Goal: Task Accomplishment & Management: Use online tool/utility

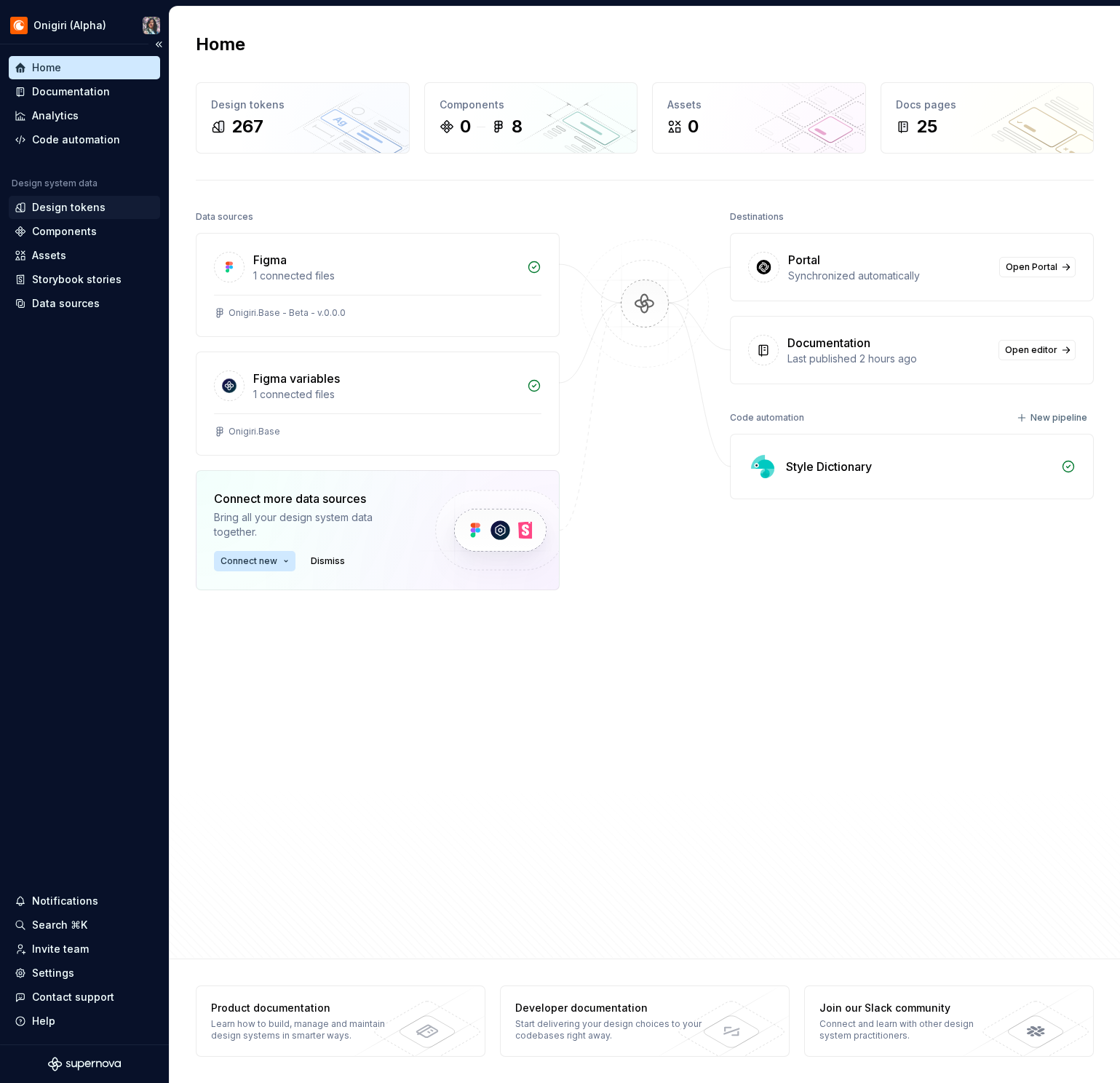
click at [73, 204] on div "Design tokens" at bounding box center [68, 208] width 74 height 15
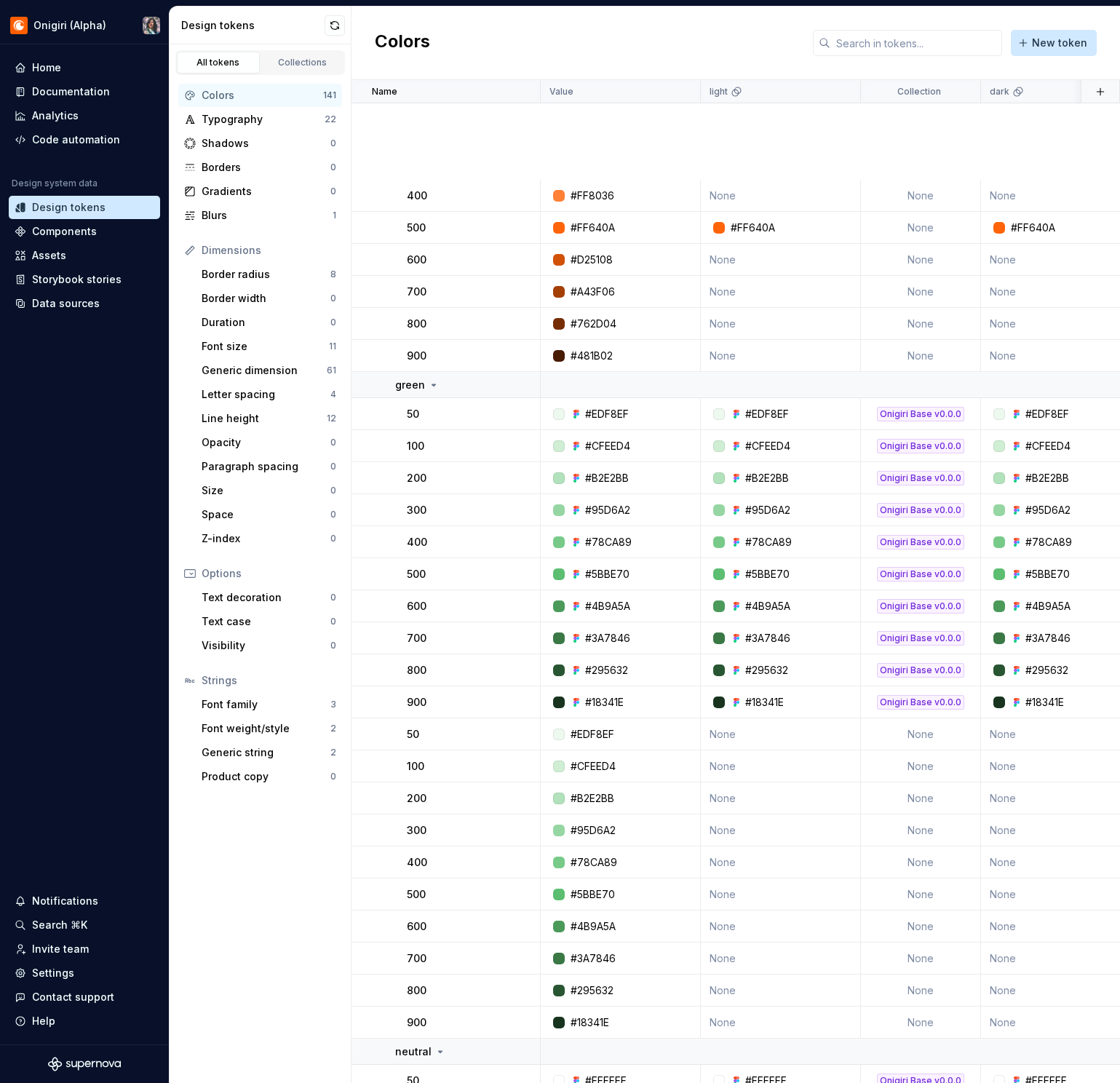
scroll to position [2473, 0]
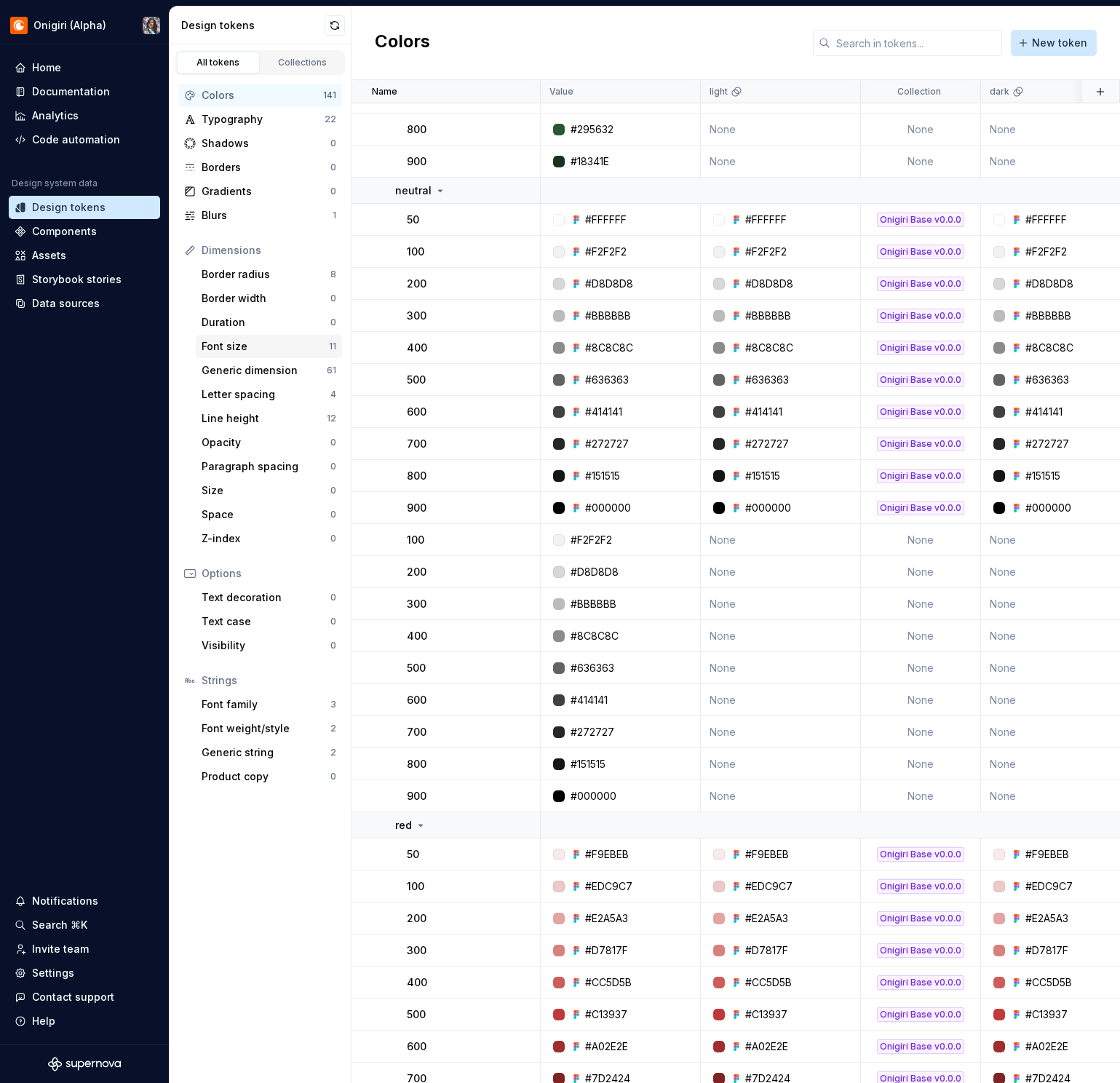
click at [200, 343] on div "Font size 11" at bounding box center [269, 346] width 146 height 23
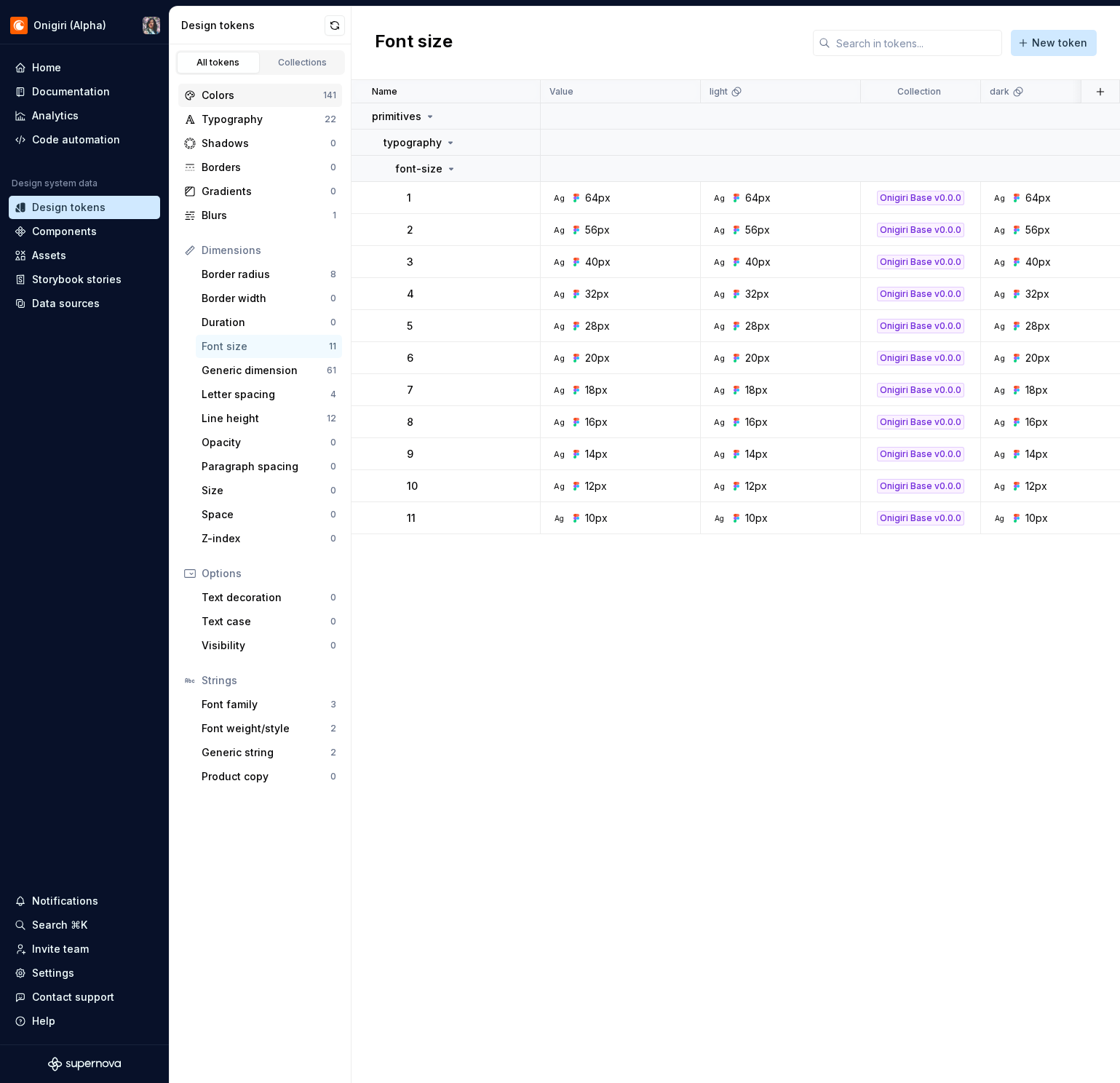
click at [255, 103] on div "Colors 141" at bounding box center [259, 95] width 164 height 23
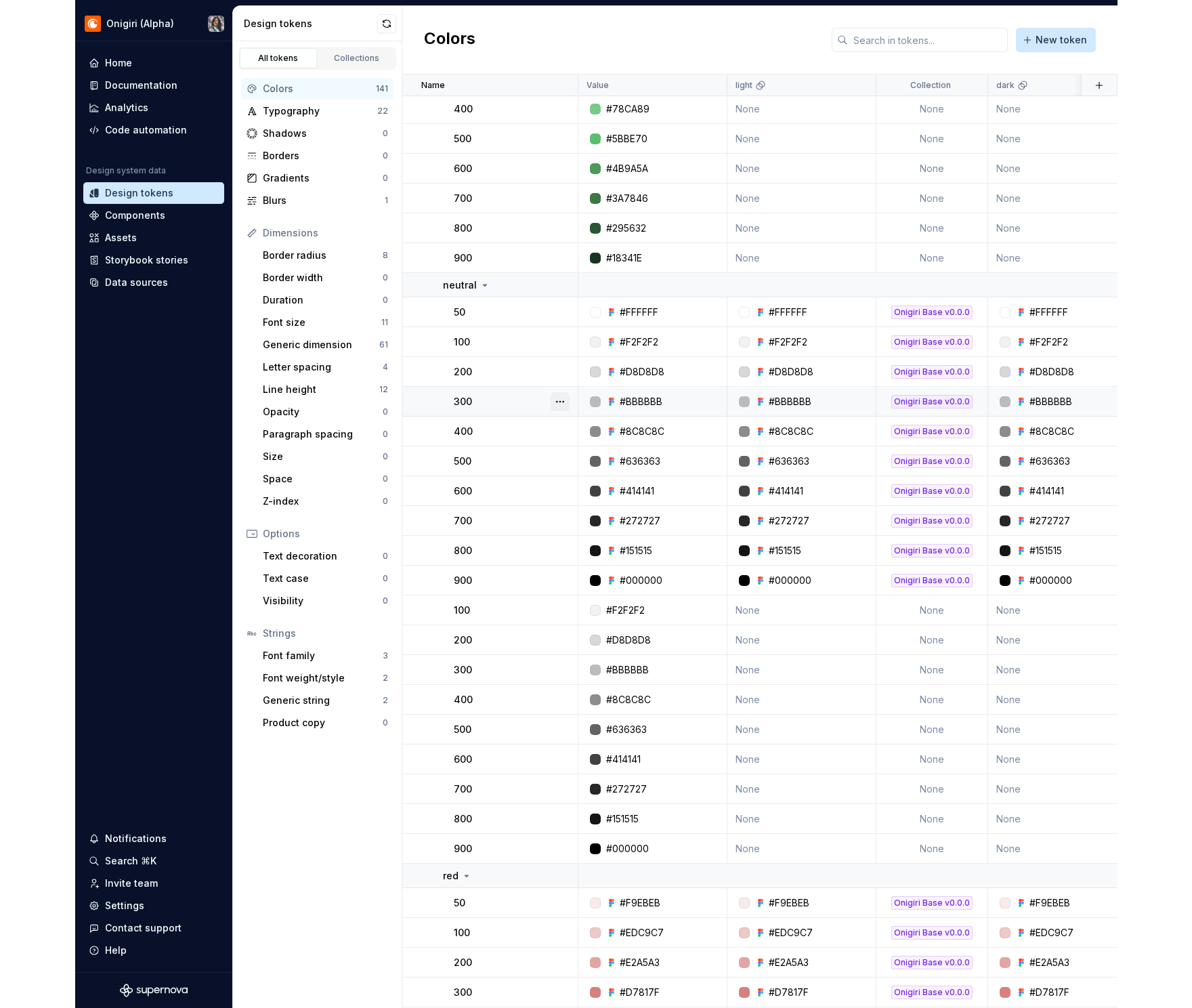
scroll to position [2658, 0]
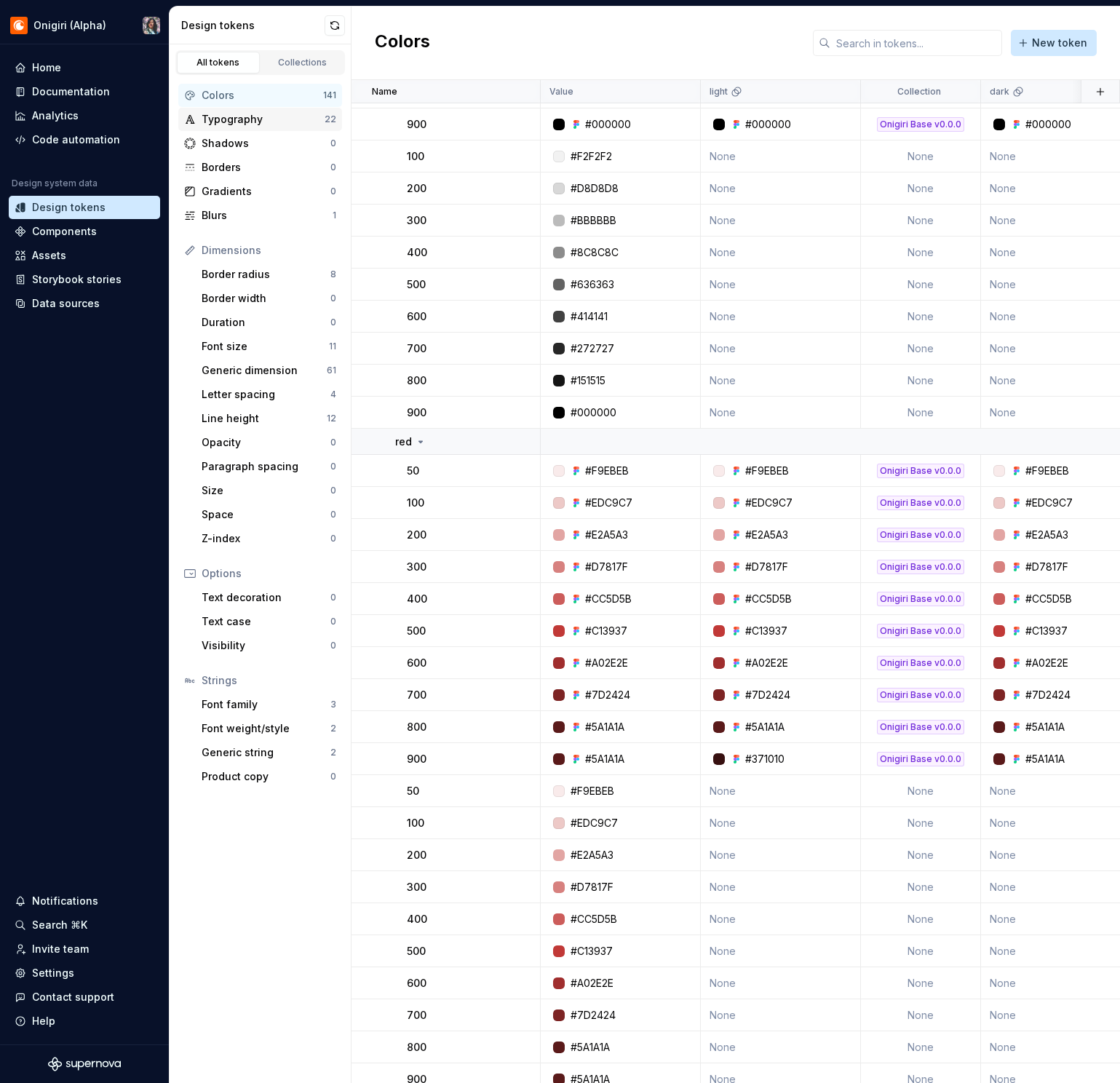
click at [271, 126] on div "Typography 22" at bounding box center [259, 119] width 164 height 23
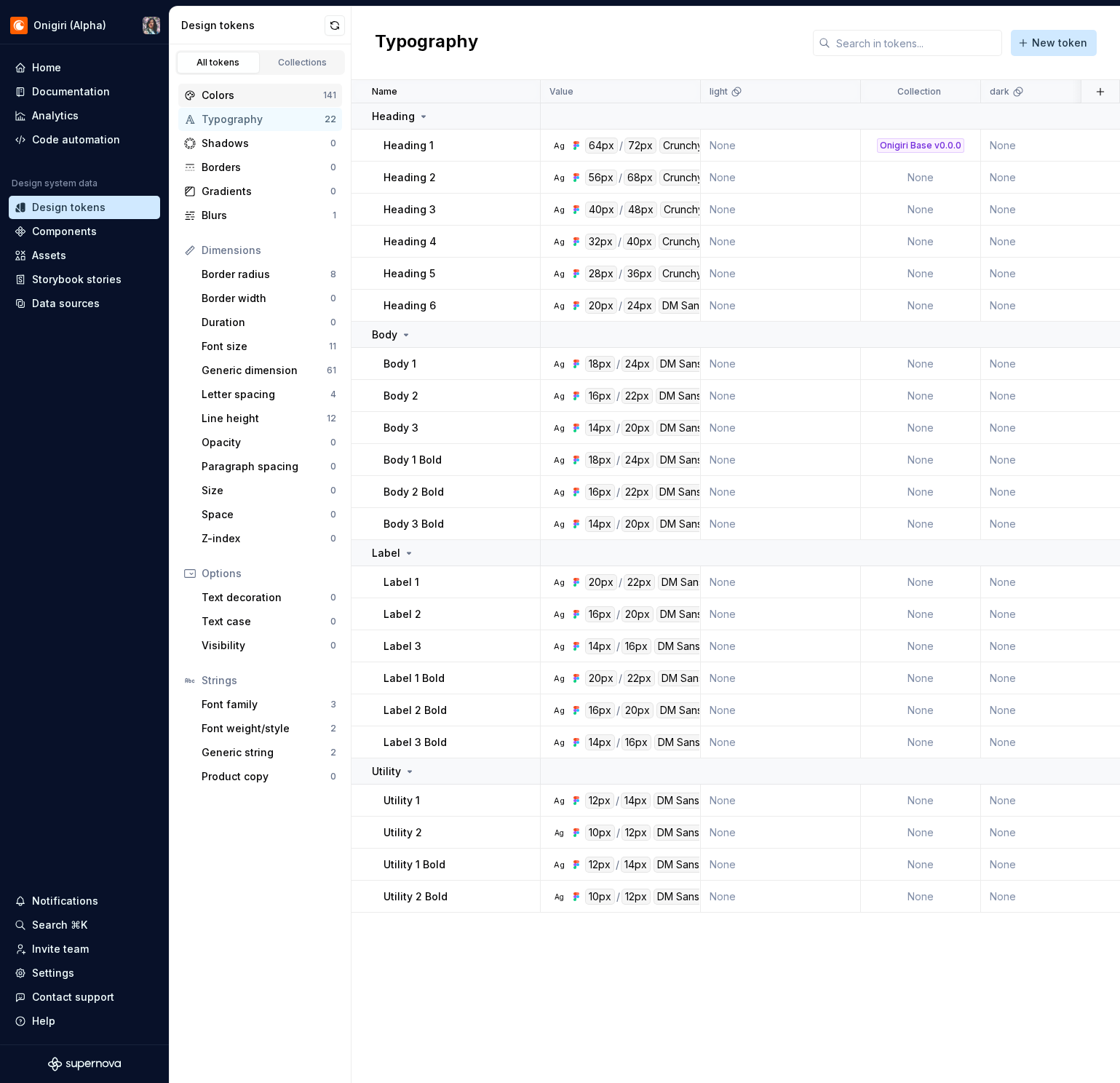
click at [233, 93] on div "Colors" at bounding box center [262, 95] width 122 height 15
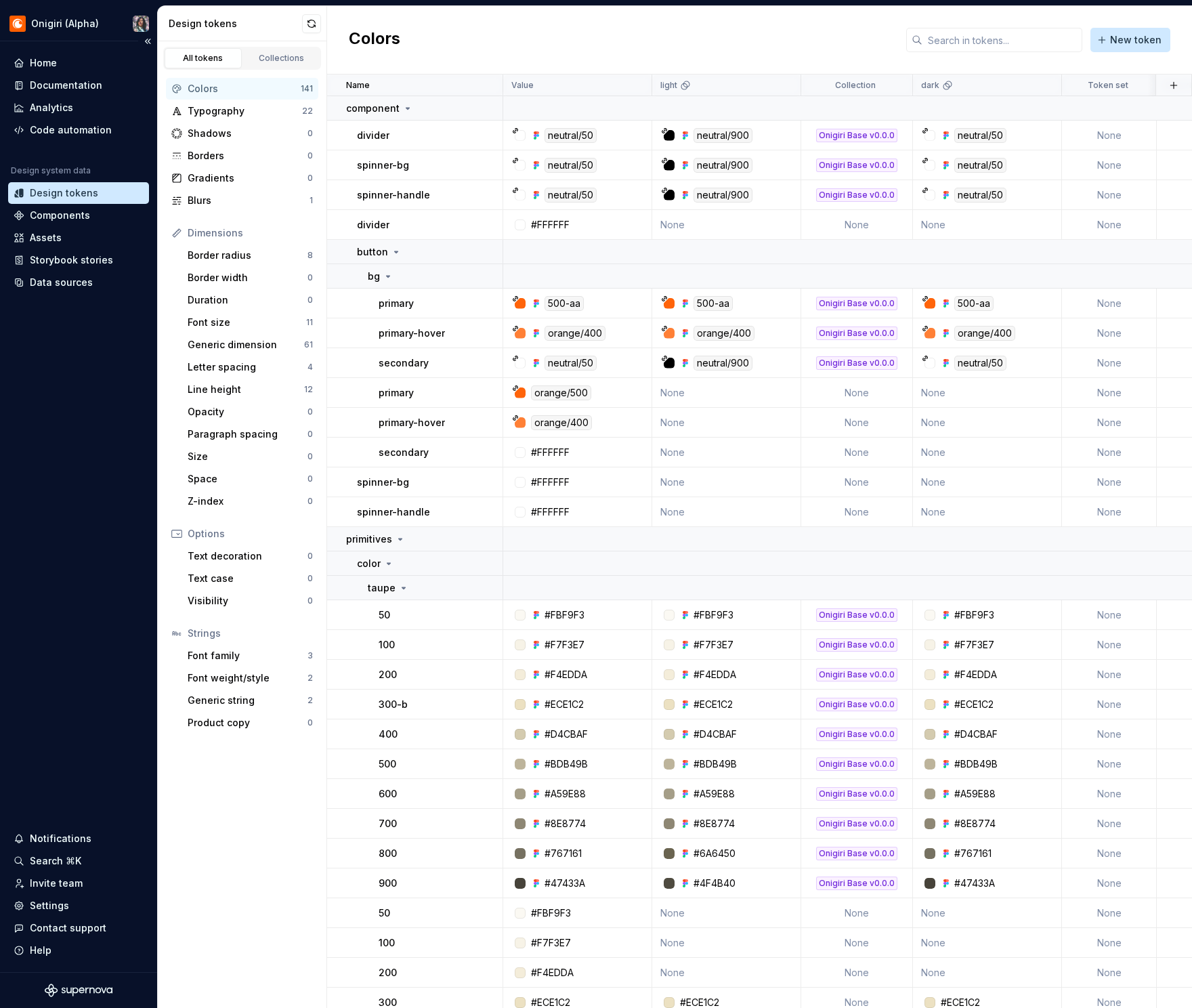
click at [50, 145] on div "Home Documentation Analytics Code automation Design system data Design tokens C…" at bounding box center [78, 173] width 141 height 241
click at [50, 131] on div "Code automation" at bounding box center [71, 130] width 82 height 14
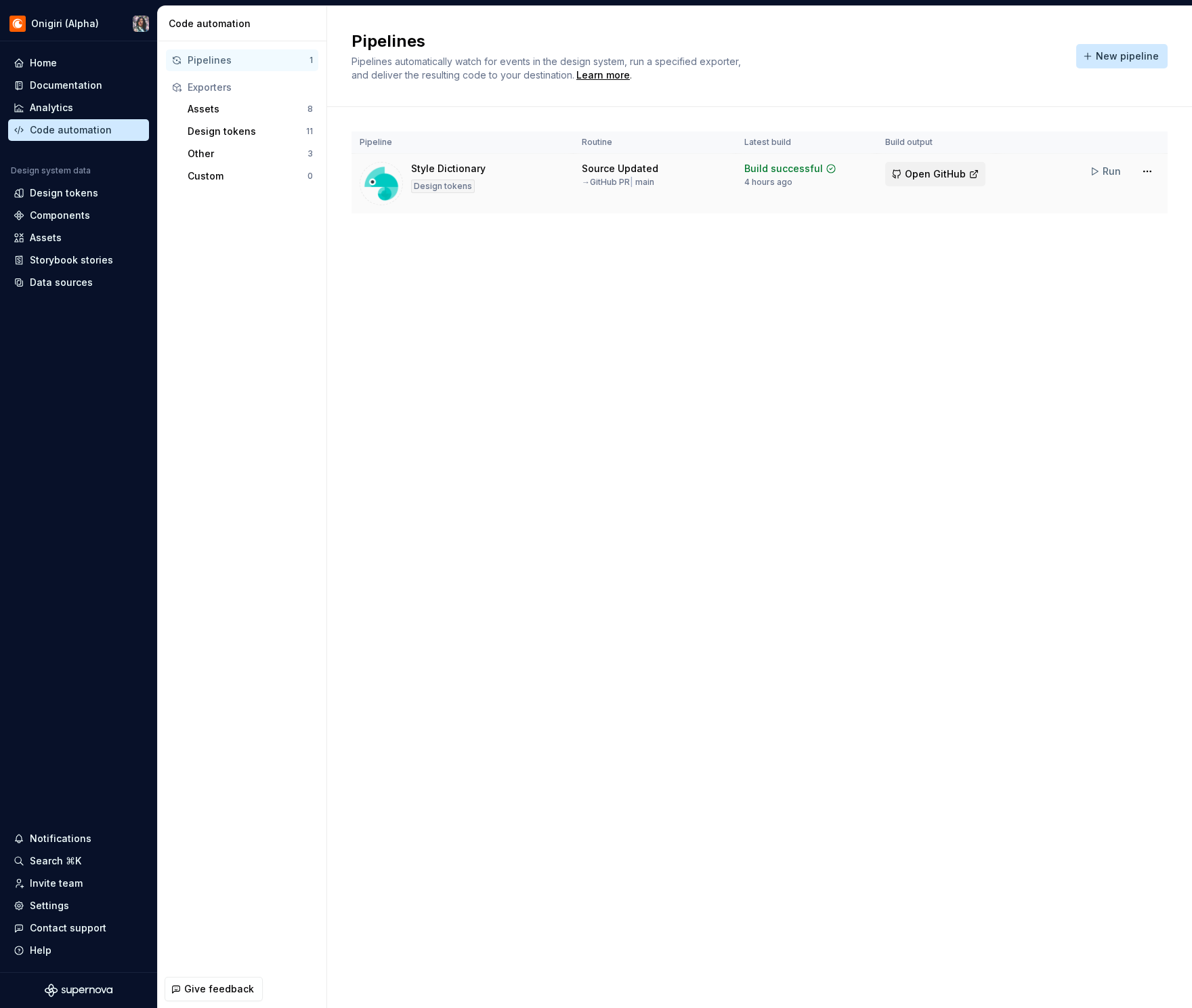
click at [936, 169] on span "Open GitHub" at bounding box center [936, 174] width 61 height 14
click at [969, 54] on button "New pipeline" at bounding box center [1121, 57] width 91 height 24
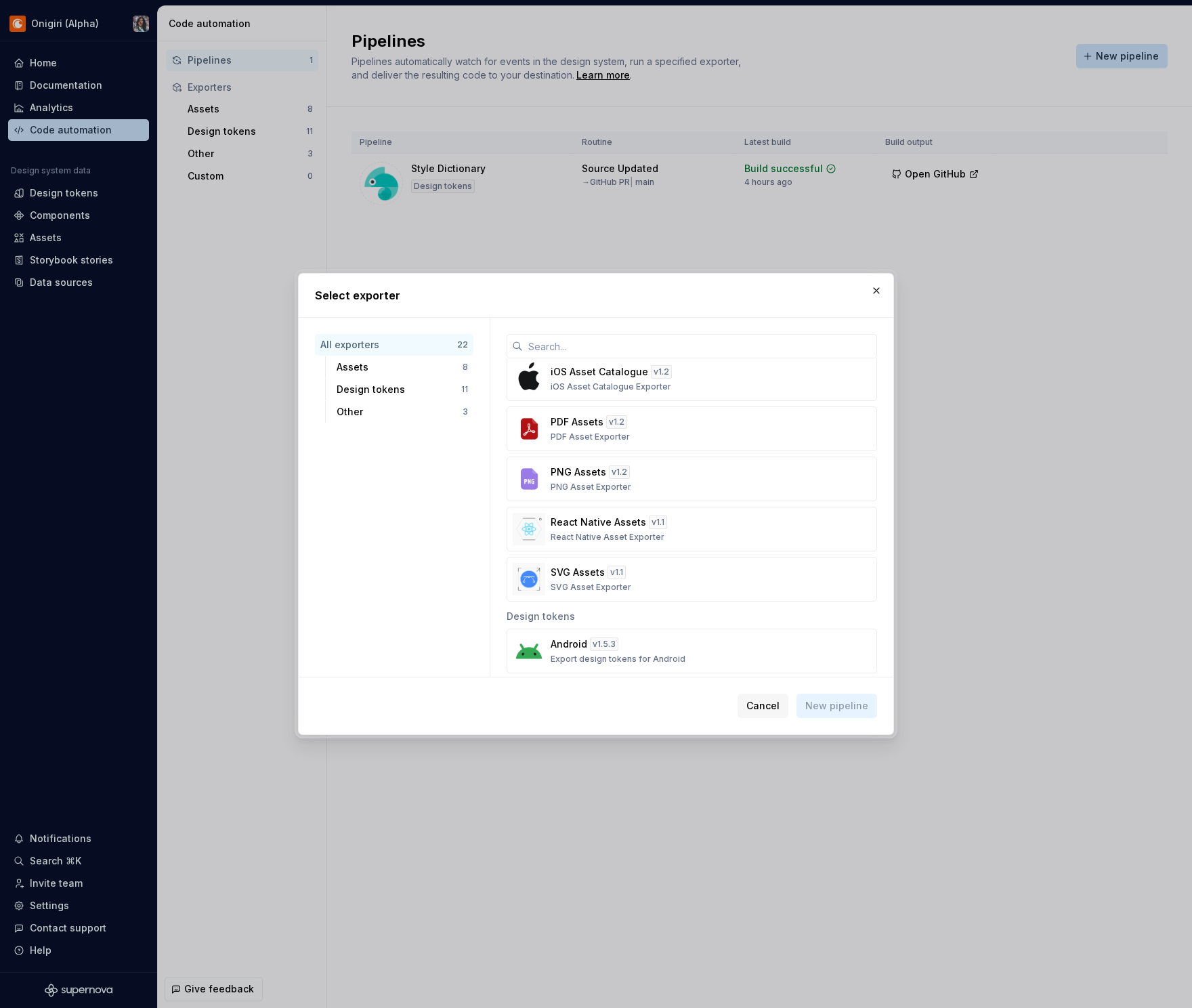
scroll to position [450, 0]
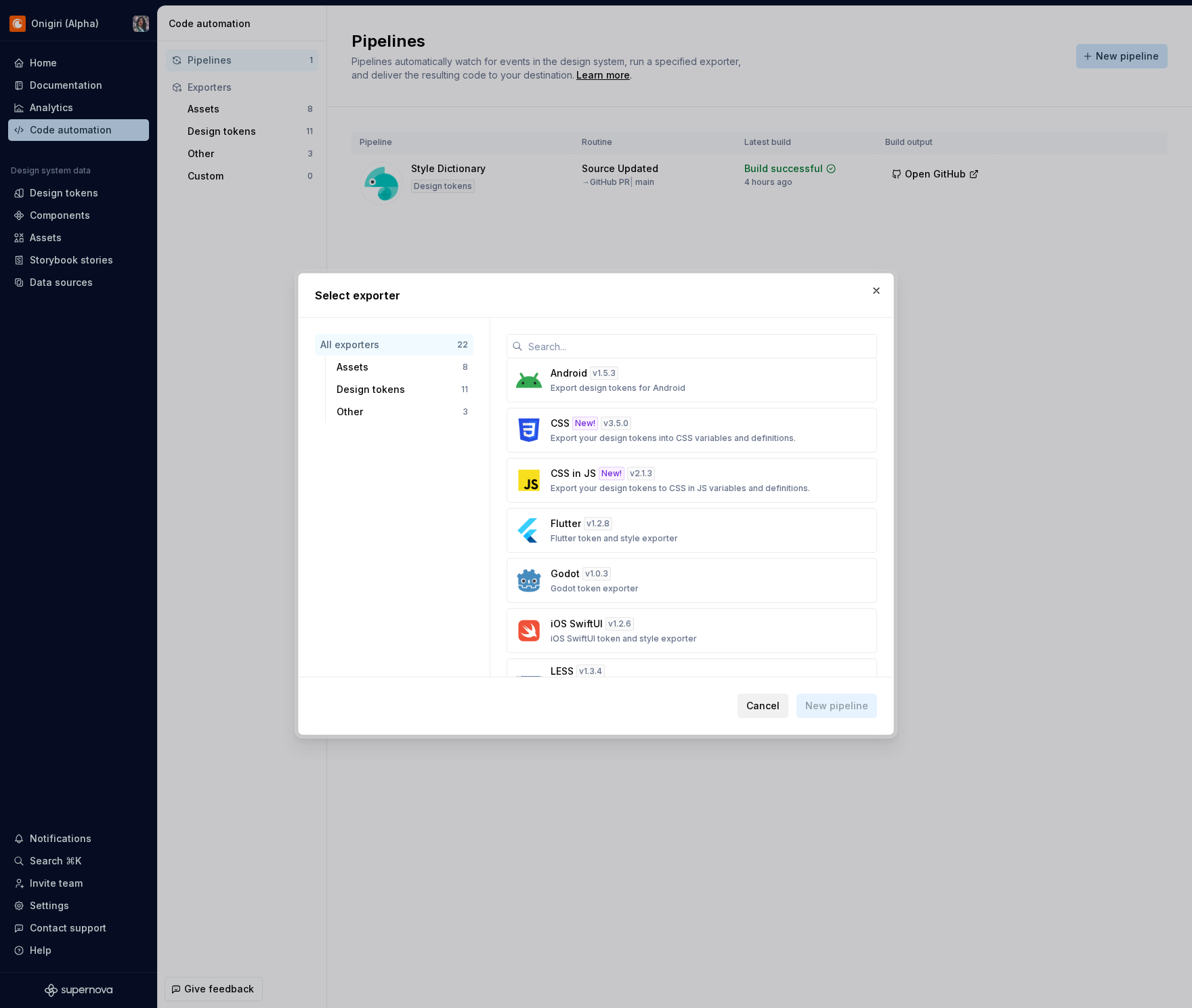
click at [769, 716] on button "Cancel" at bounding box center [763, 706] width 51 height 24
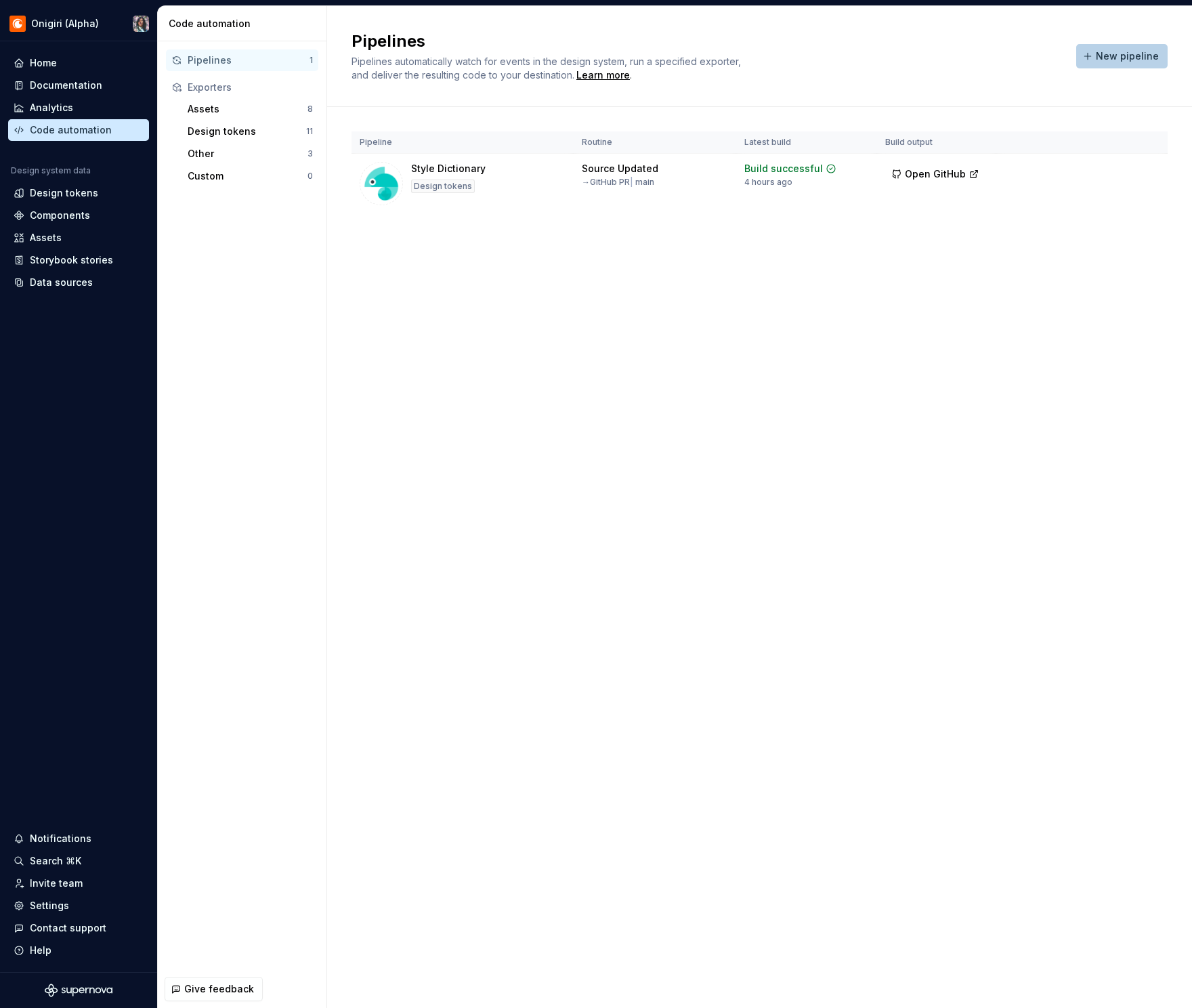
click at [969, 53] on span "New pipeline" at bounding box center [1128, 57] width 63 height 14
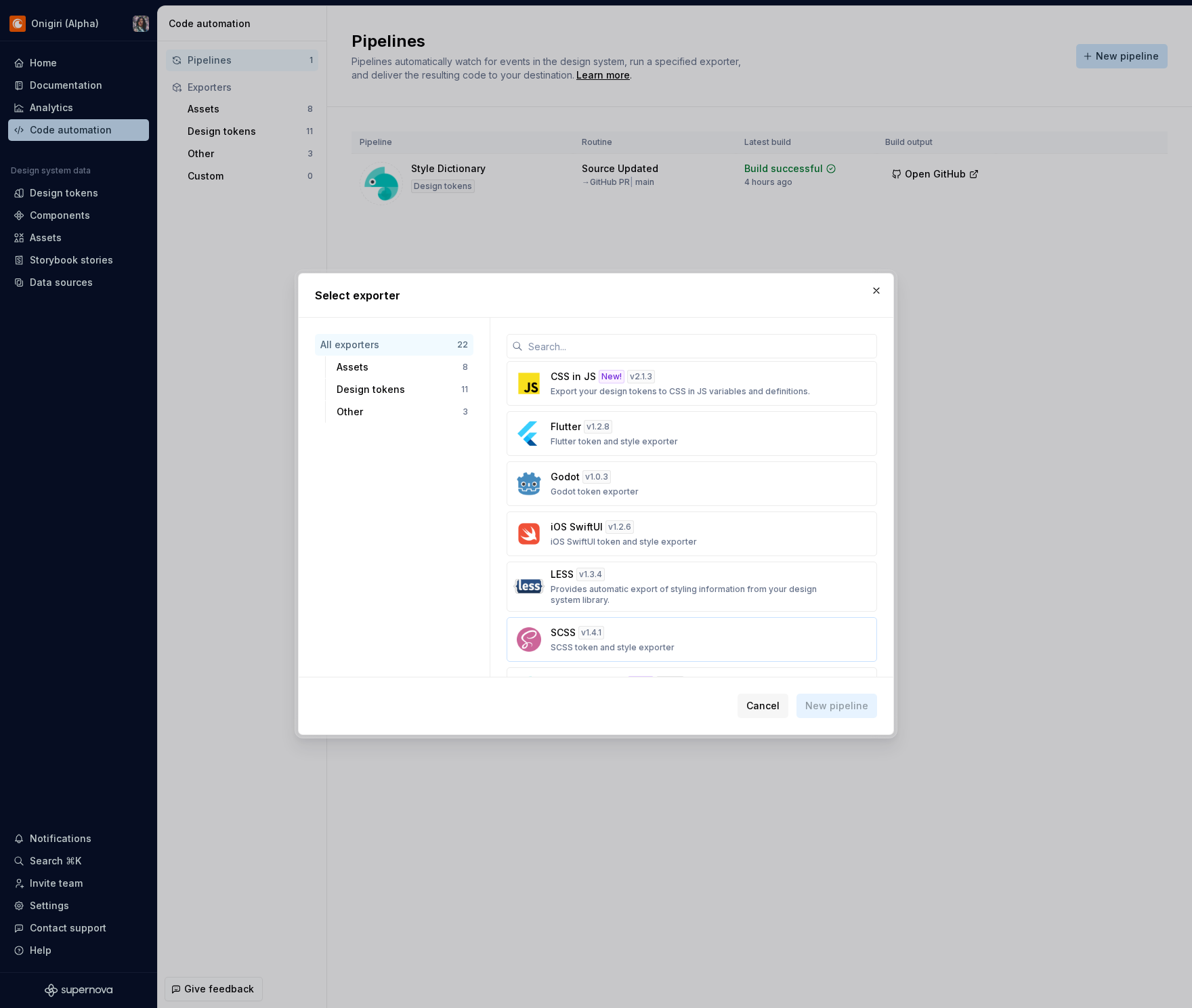
scroll to position [472, 0]
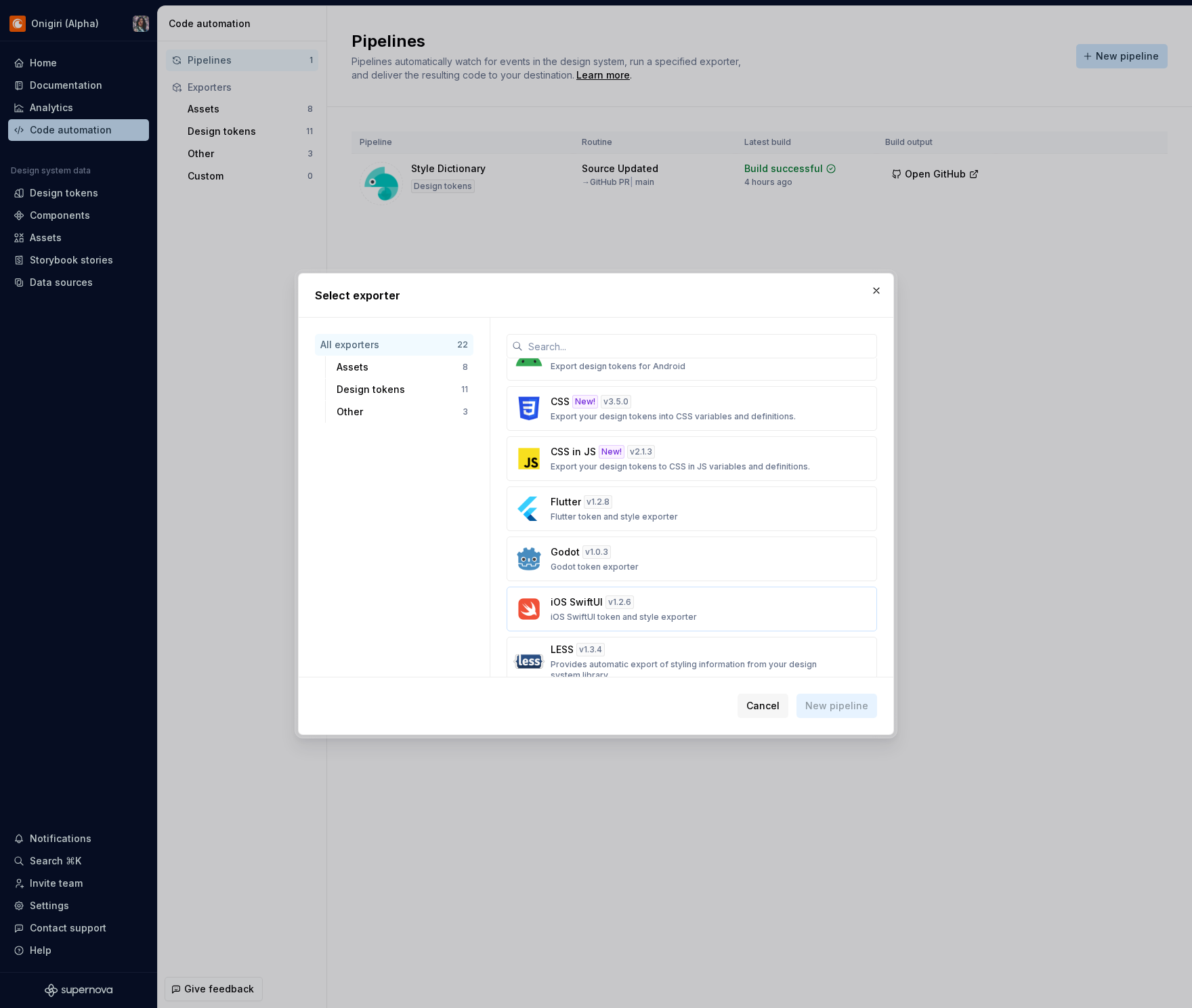
click at [571, 599] on p "iOS SwiftUI" at bounding box center [577, 602] width 52 height 14
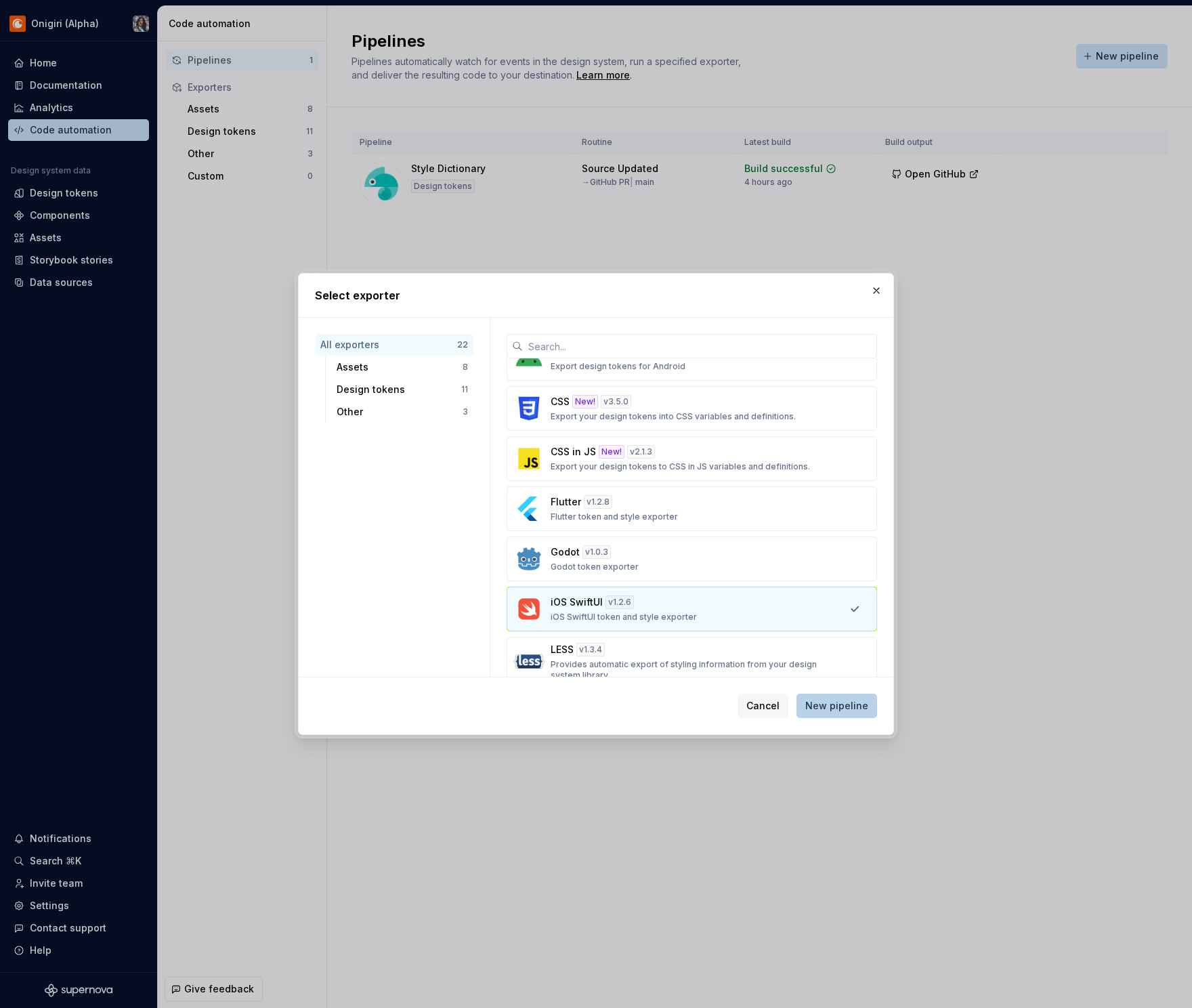
click at [829, 707] on span "New pipeline" at bounding box center [836, 706] width 63 height 14
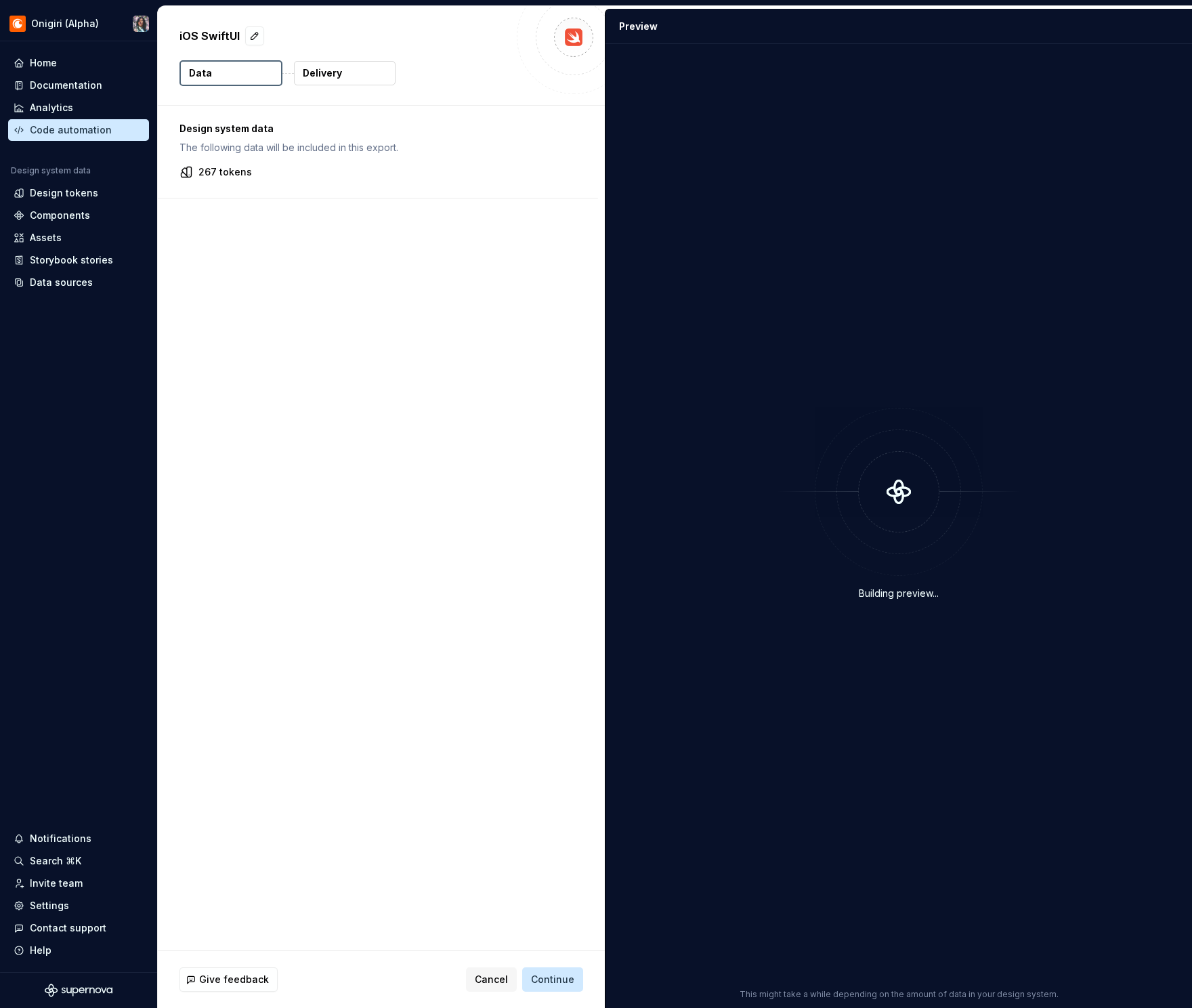
click at [309, 77] on p "Delivery" at bounding box center [322, 73] width 39 height 14
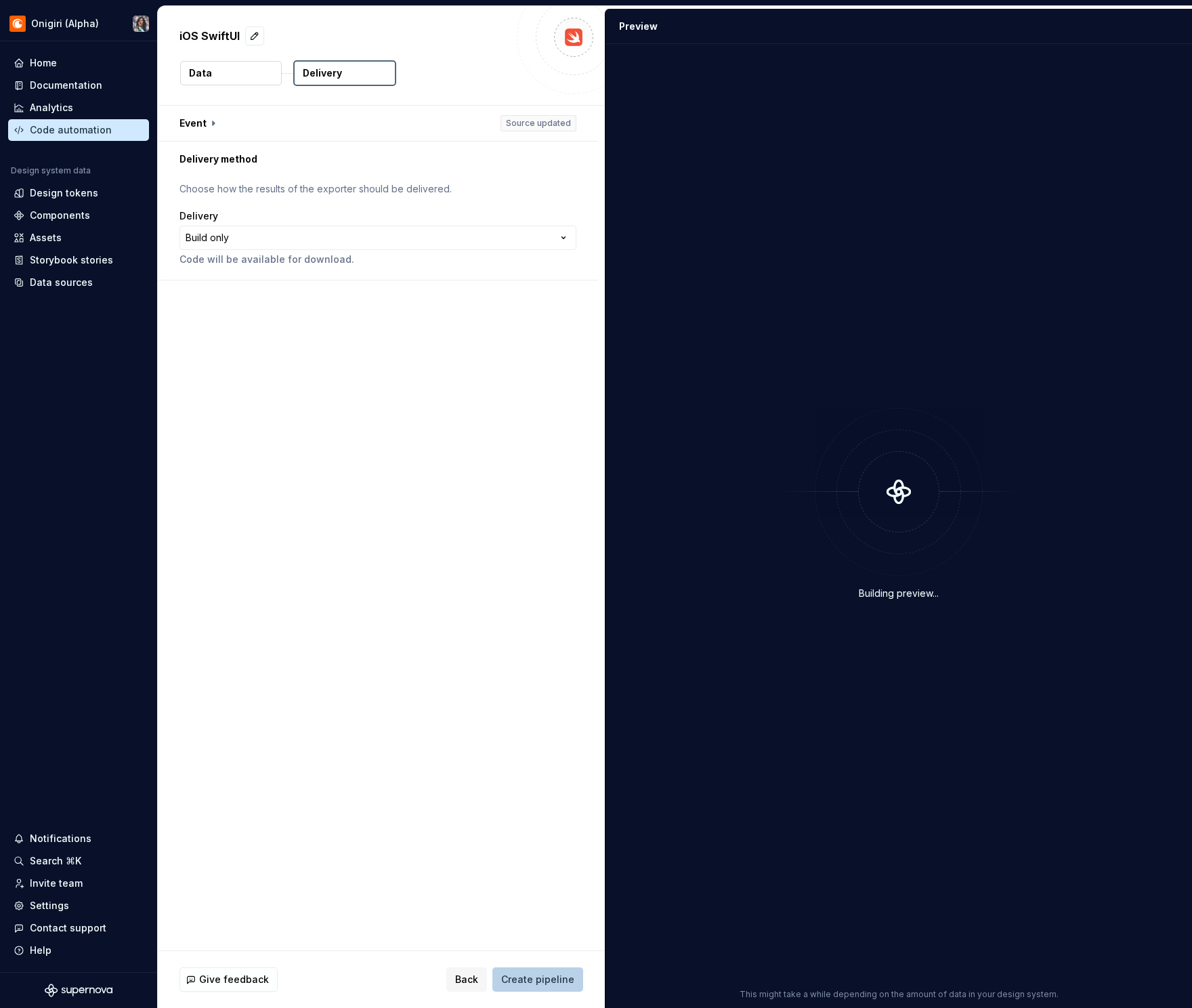
click at [569, 985] on span "Create pipeline" at bounding box center [538, 979] width 73 height 14
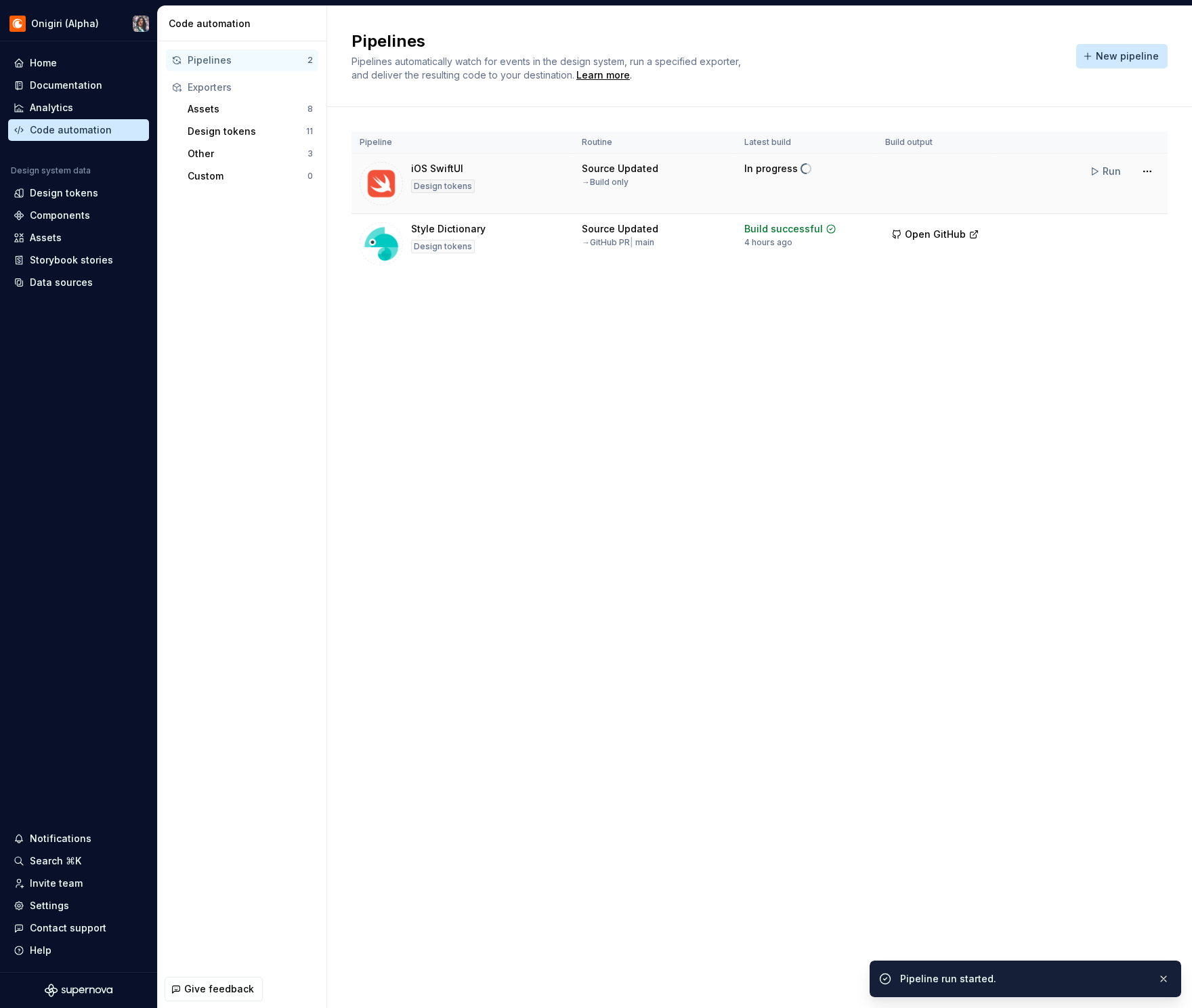
click at [969, 183] on td "Run" at bounding box center [1082, 171] width 172 height 35
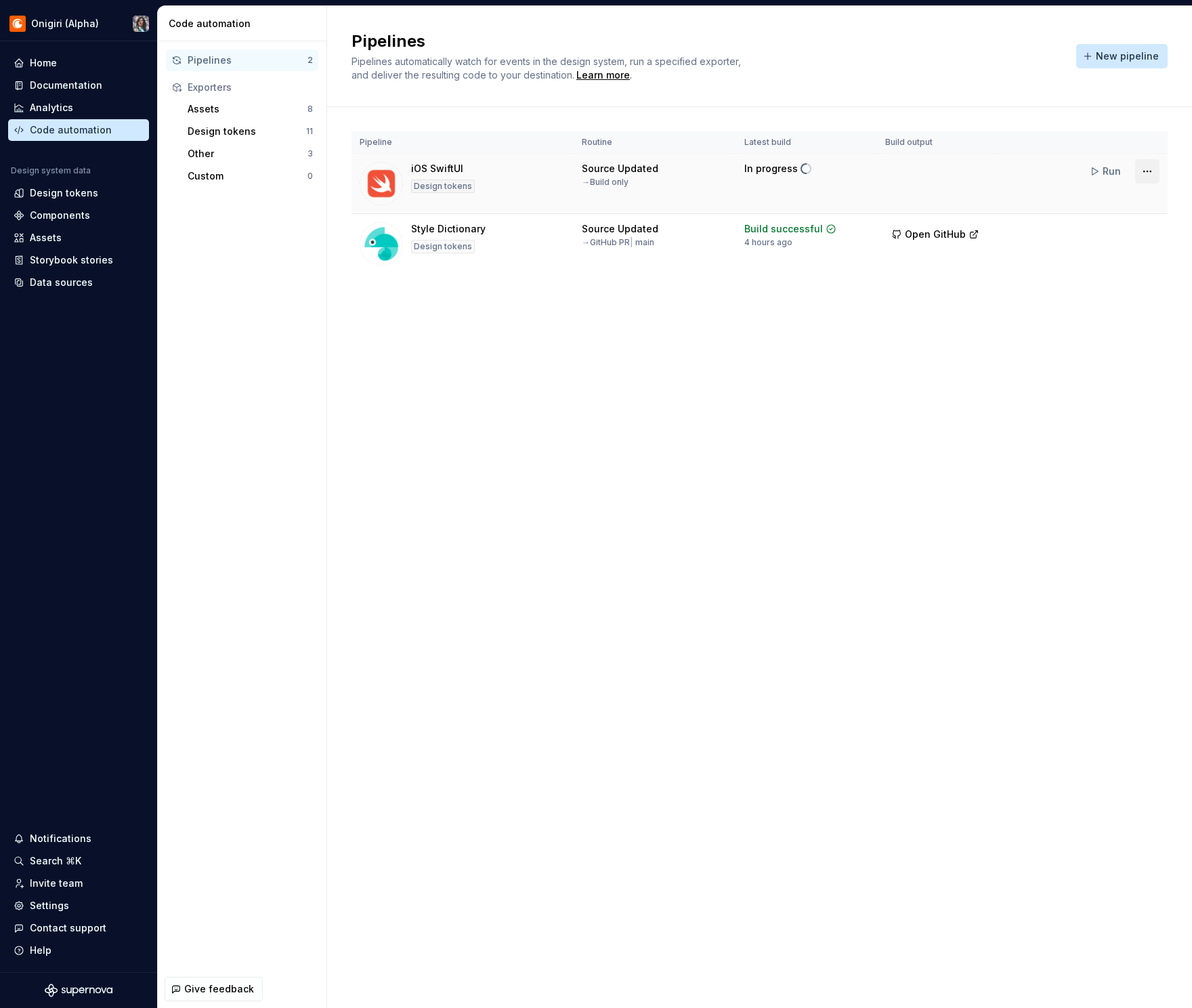
click at [969, 175] on html "Onigiri (Alpha) Home Documentation Analytics Code automation Design system data…" at bounding box center [596, 504] width 1192 height 1008
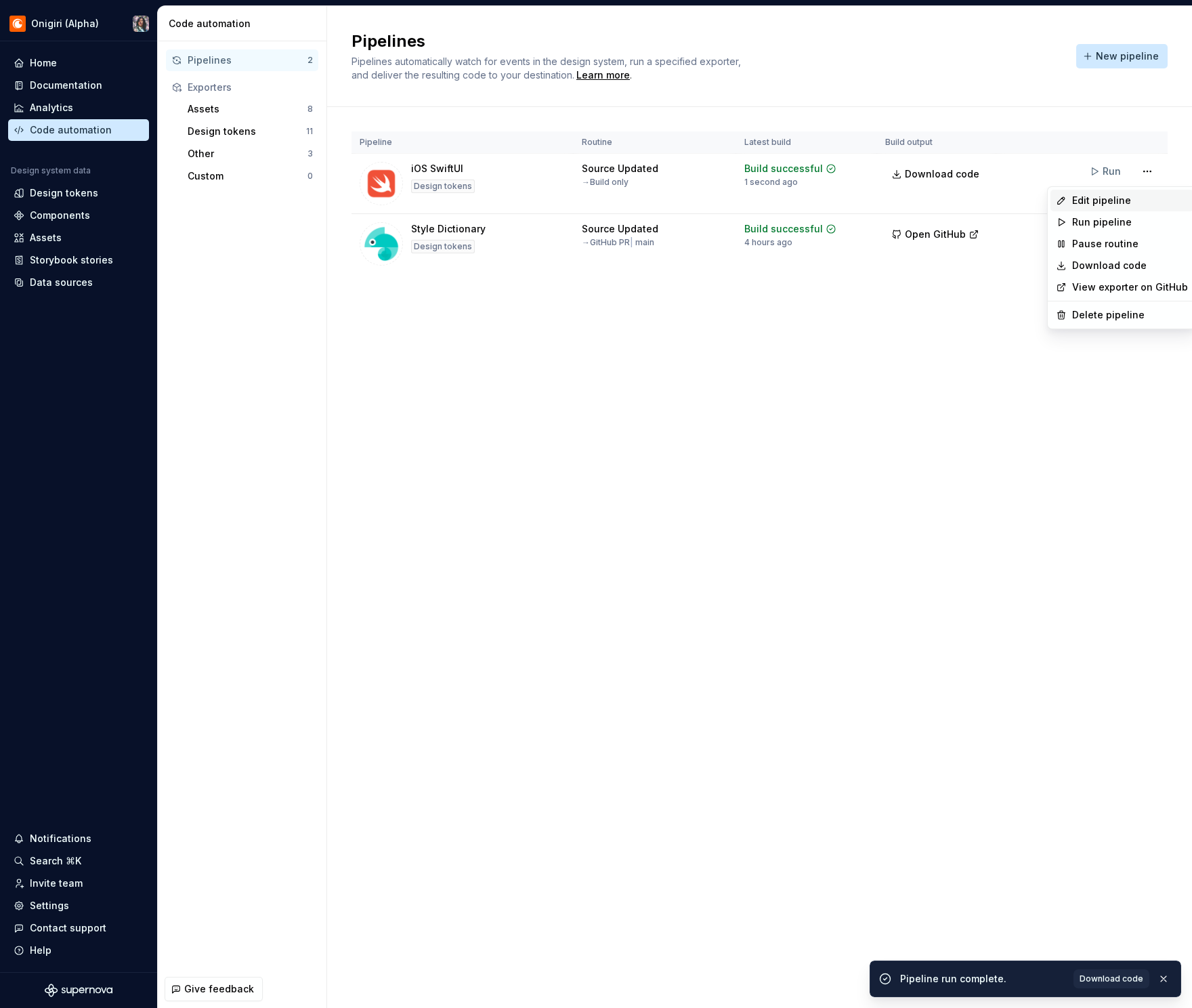
click at [969, 195] on div "Edit pipeline" at bounding box center [1130, 200] width 116 height 14
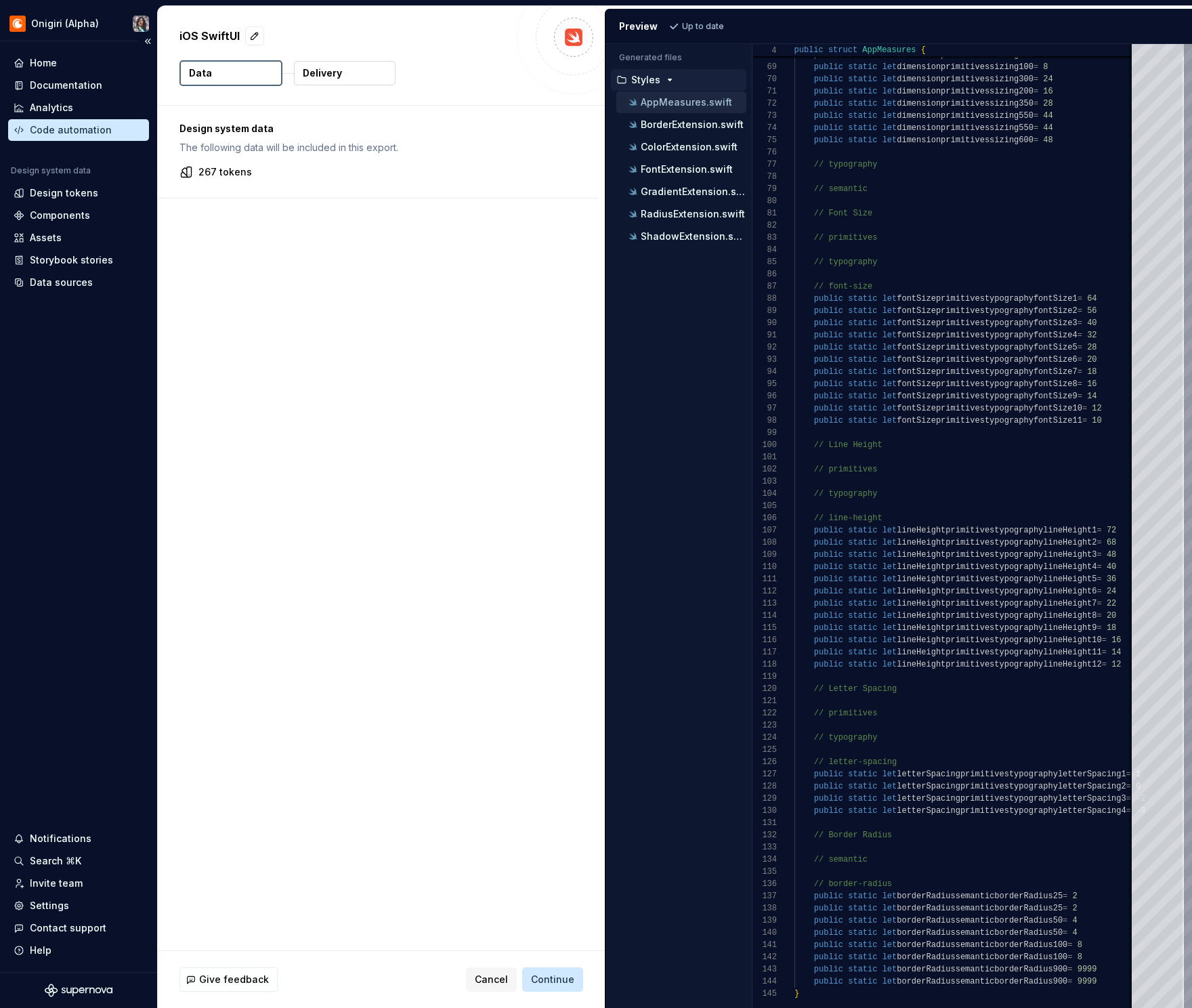
click at [69, 139] on div "Code automation" at bounding box center [78, 130] width 141 height 22
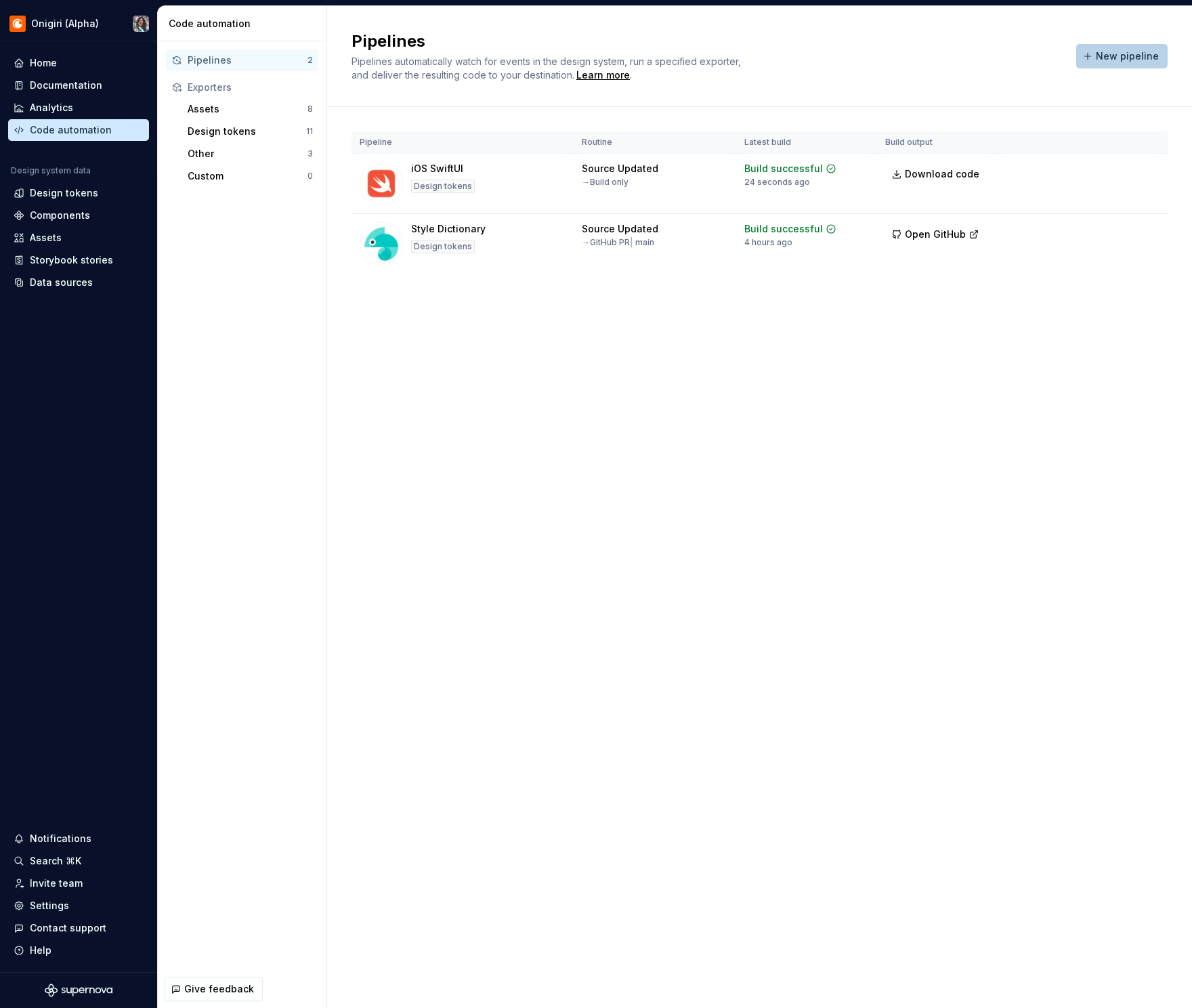
click at [969, 61] on span "New pipeline" at bounding box center [1128, 57] width 63 height 14
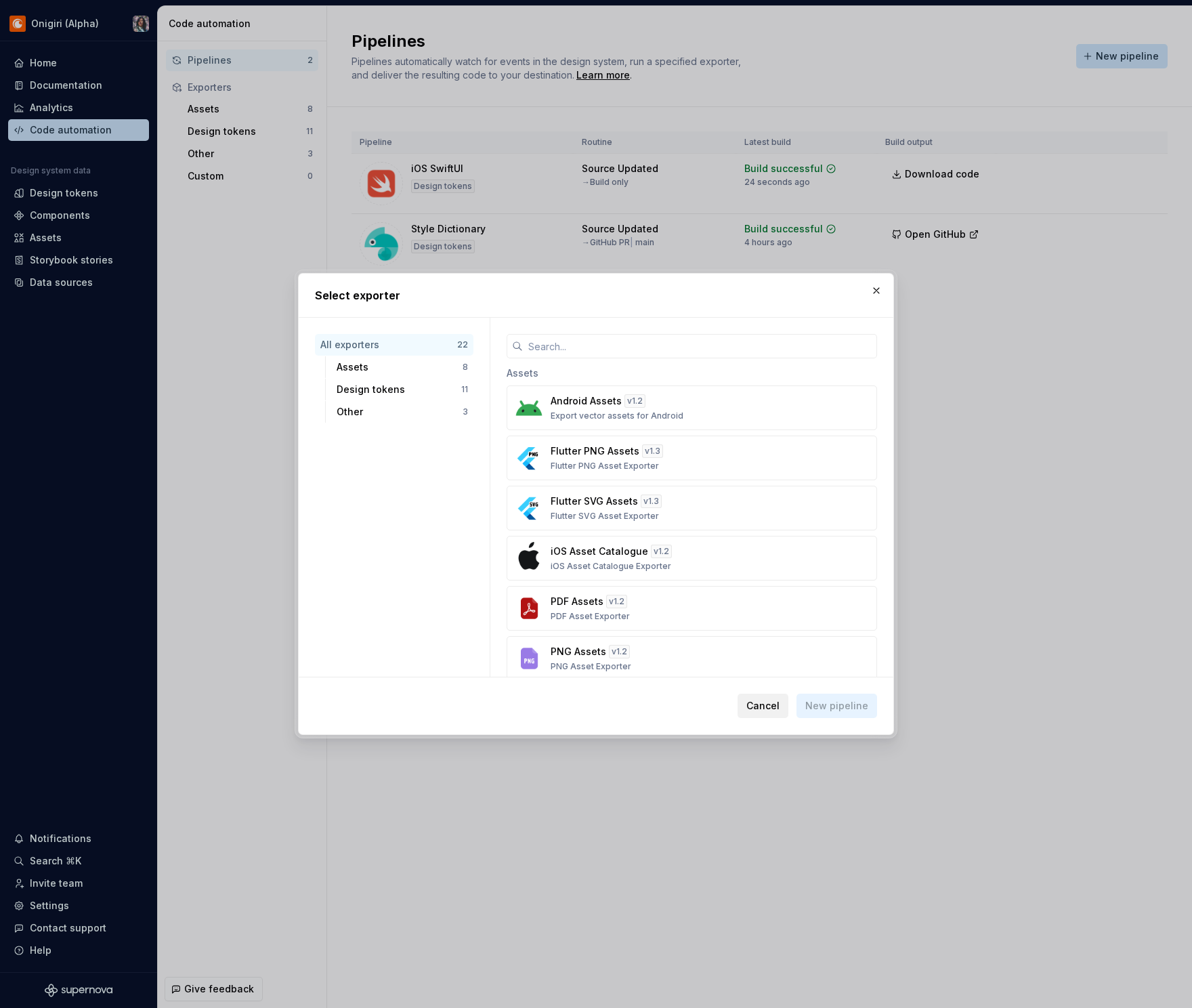
click at [762, 715] on button "Cancel" at bounding box center [763, 706] width 51 height 24
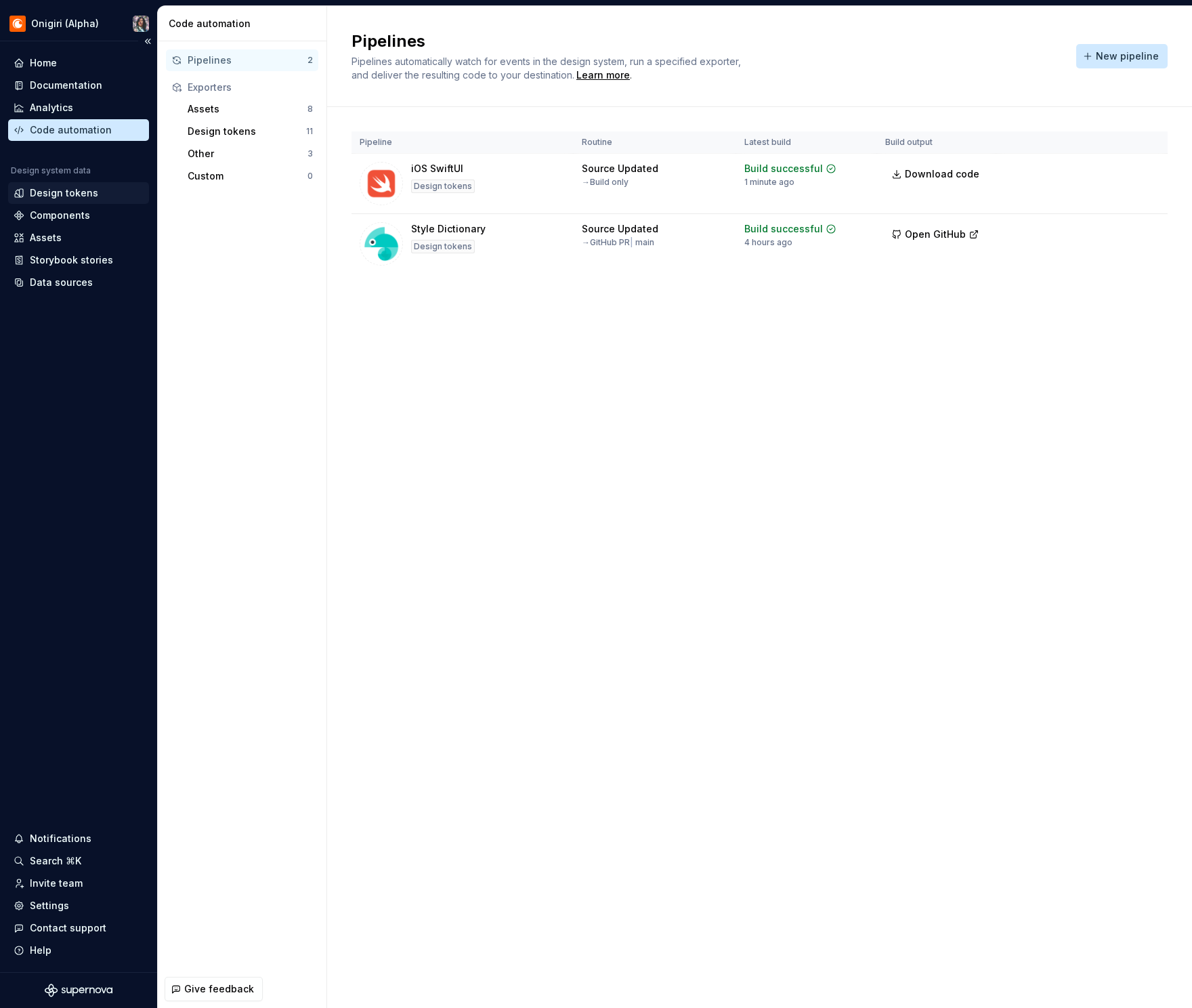
click at [101, 190] on div "Design tokens" at bounding box center [78, 193] width 130 height 14
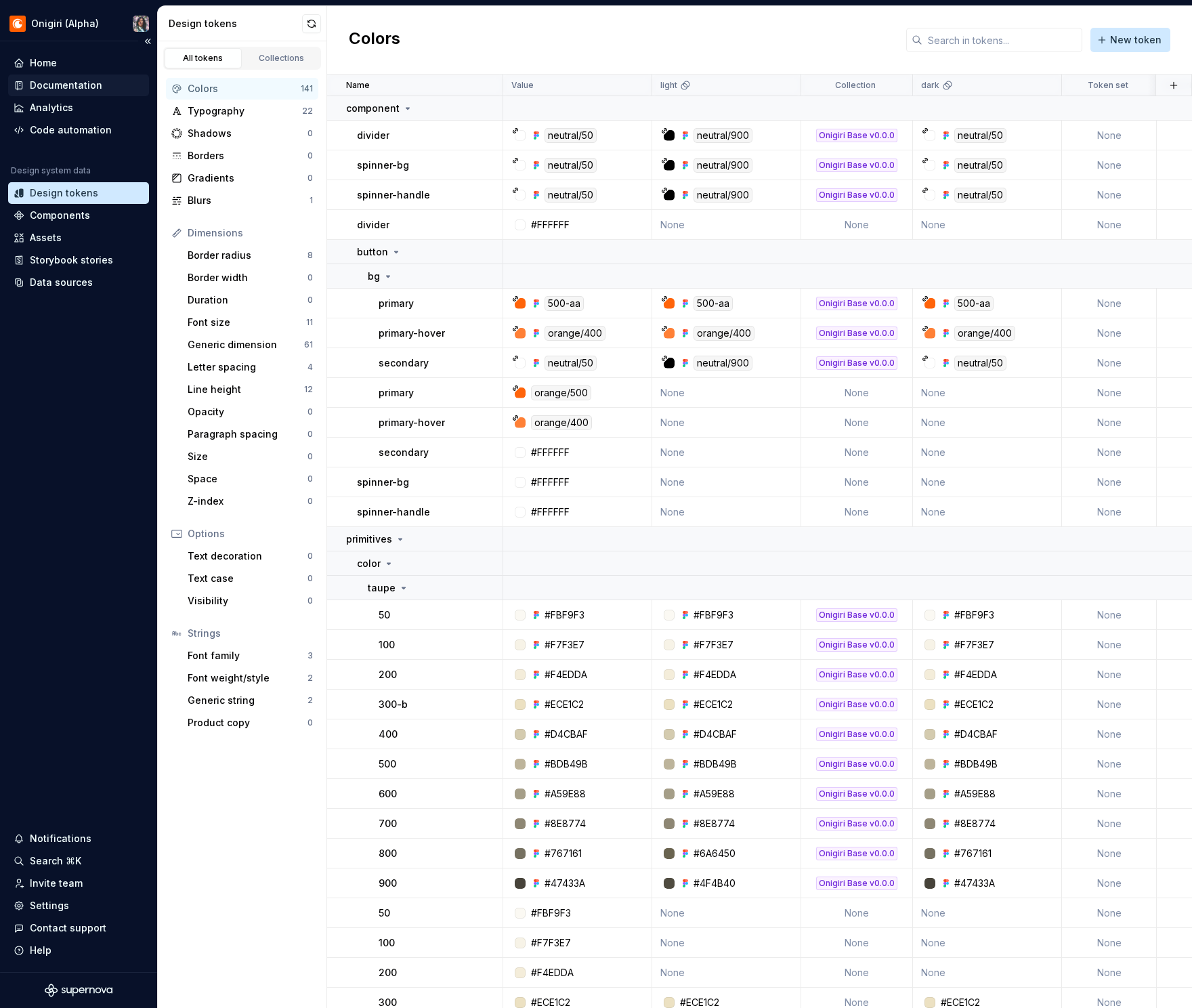
click at [79, 78] on div "Documentation" at bounding box center [65, 85] width 72 height 14
click at [78, 64] on div "Home" at bounding box center [78, 64] width 130 height 14
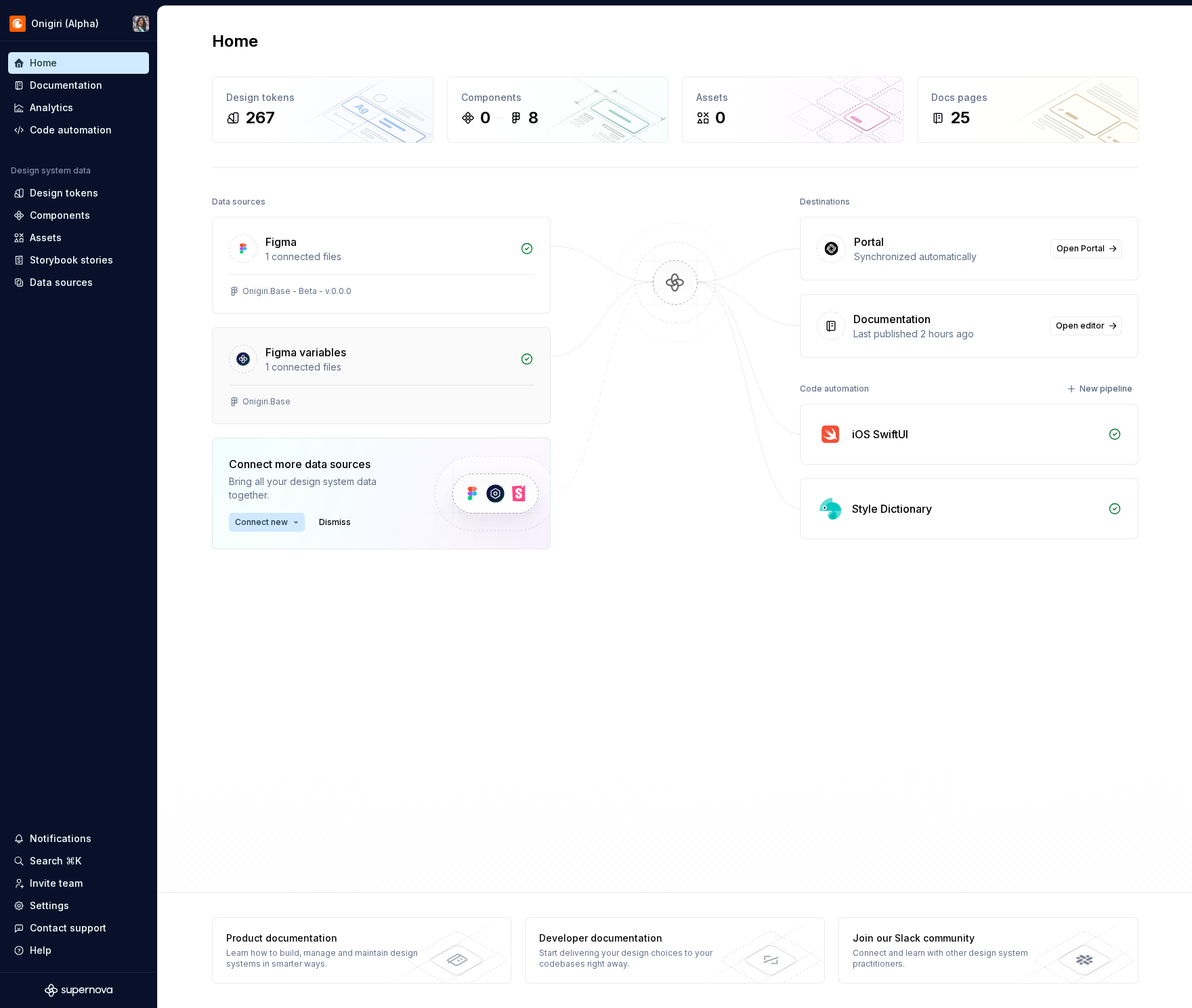
click at [332, 369] on div "1 connected files" at bounding box center [389, 368] width 247 height 14
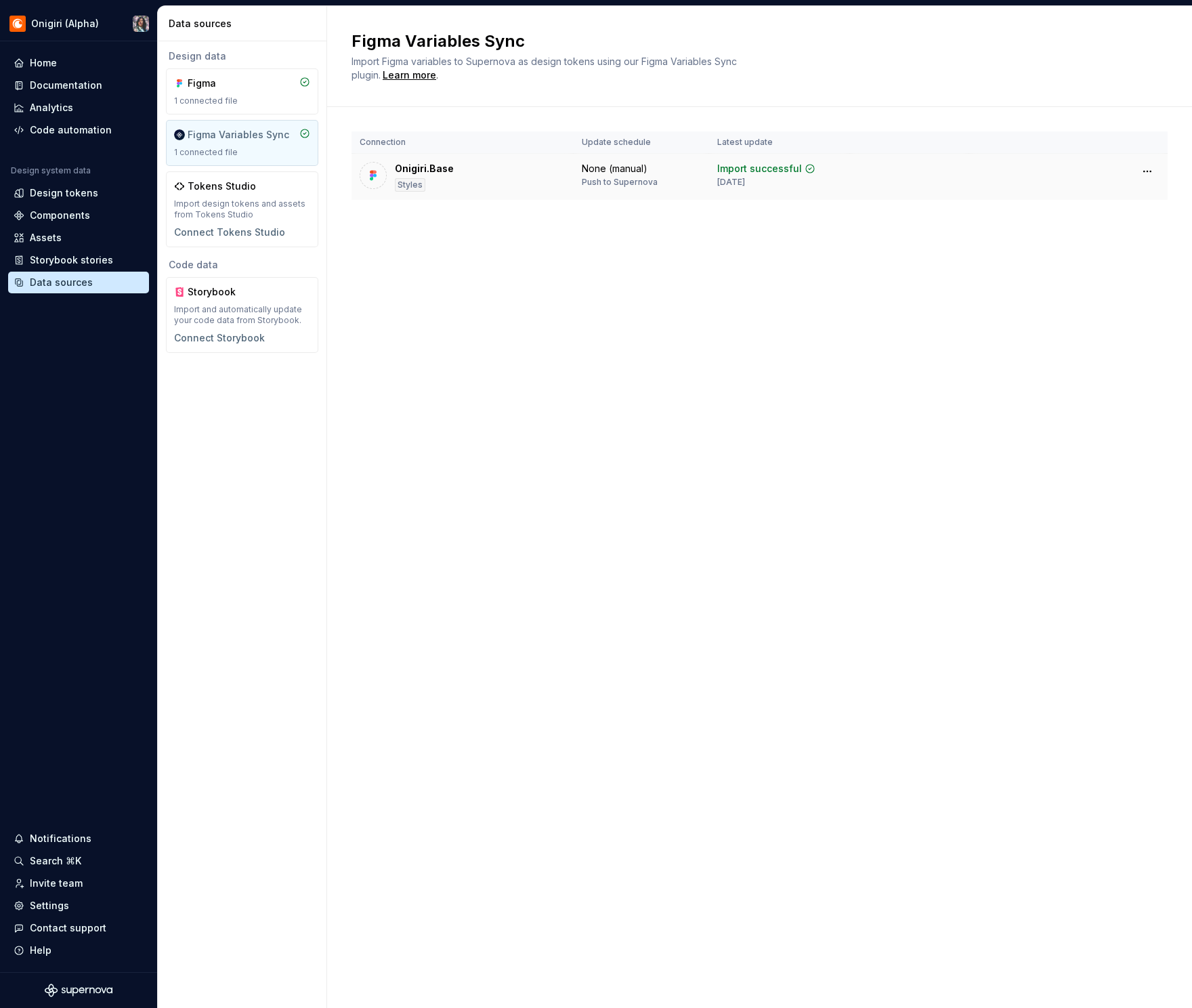
click at [419, 166] on div "Onigiri.Base" at bounding box center [424, 169] width 59 height 14
click at [418, 193] on td "Onigiri.Base Styles" at bounding box center [462, 177] width 222 height 47
click at [765, 170] on div "Import successful" at bounding box center [759, 169] width 85 height 14
click at [207, 90] on div "Figma 1 connected file" at bounding box center [242, 91] width 136 height 30
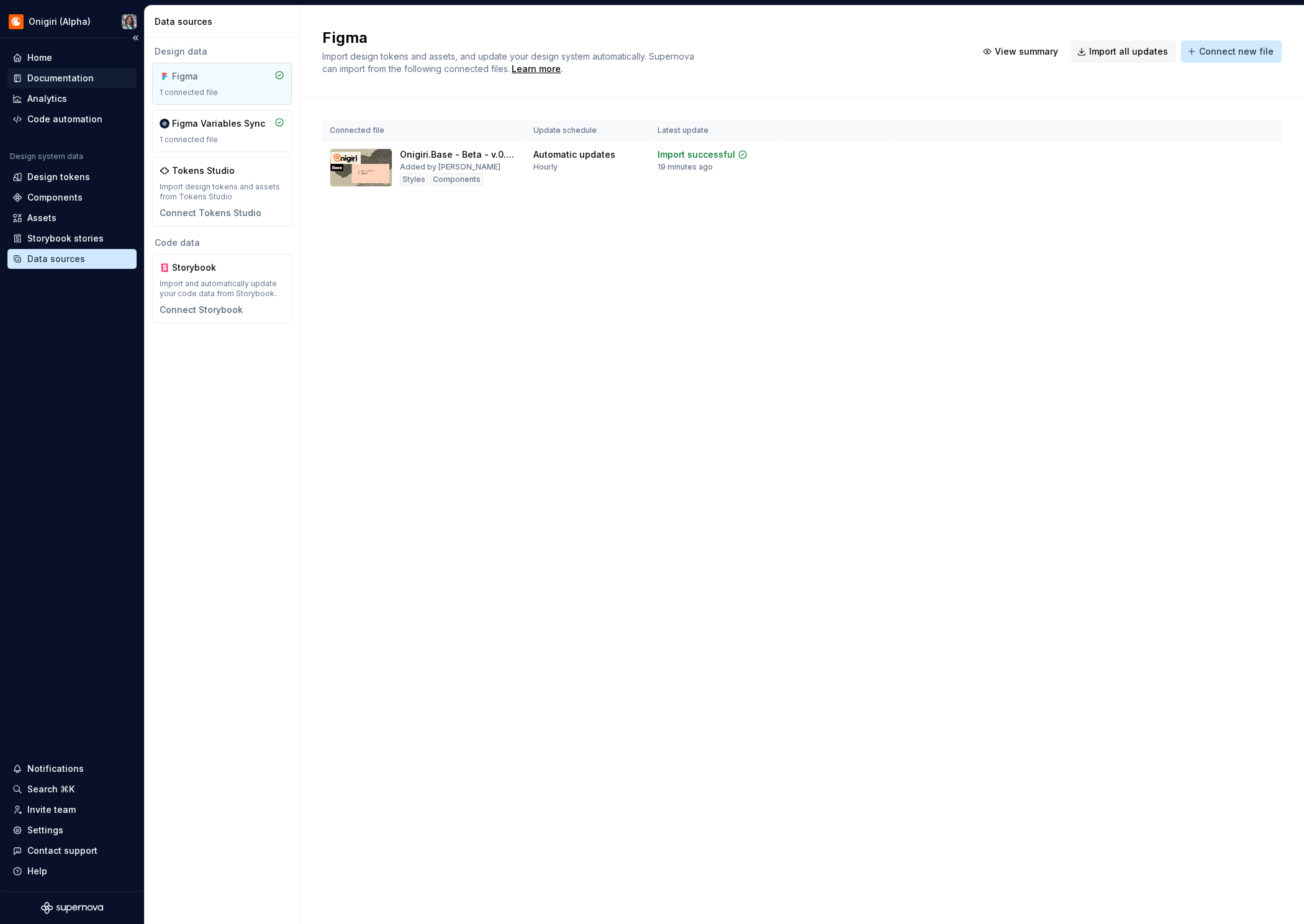
click at [69, 77] on div "Documentation" at bounding box center [60, 78] width 66 height 13
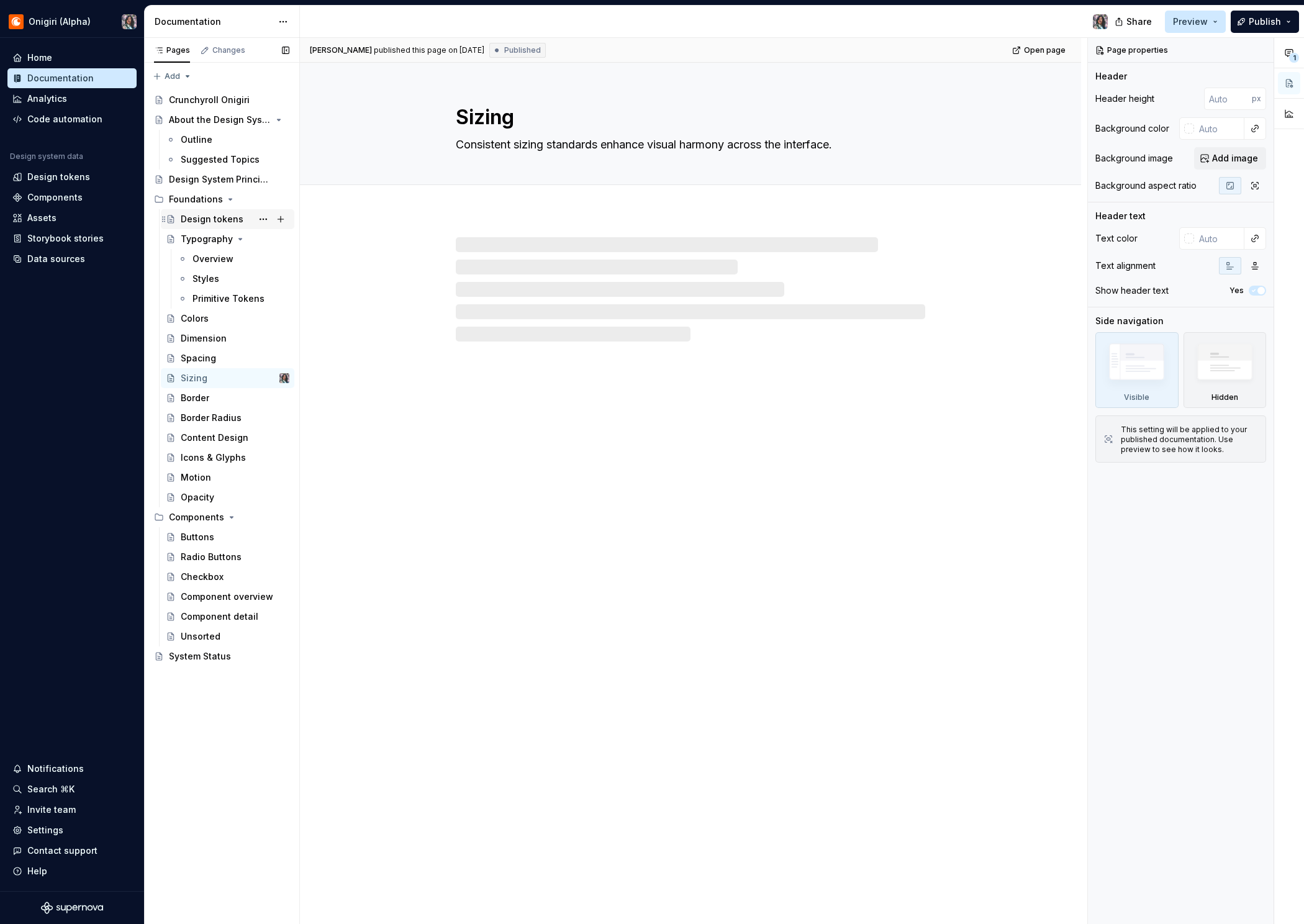
click at [221, 222] on div "Design tokens" at bounding box center [212, 220] width 63 height 13
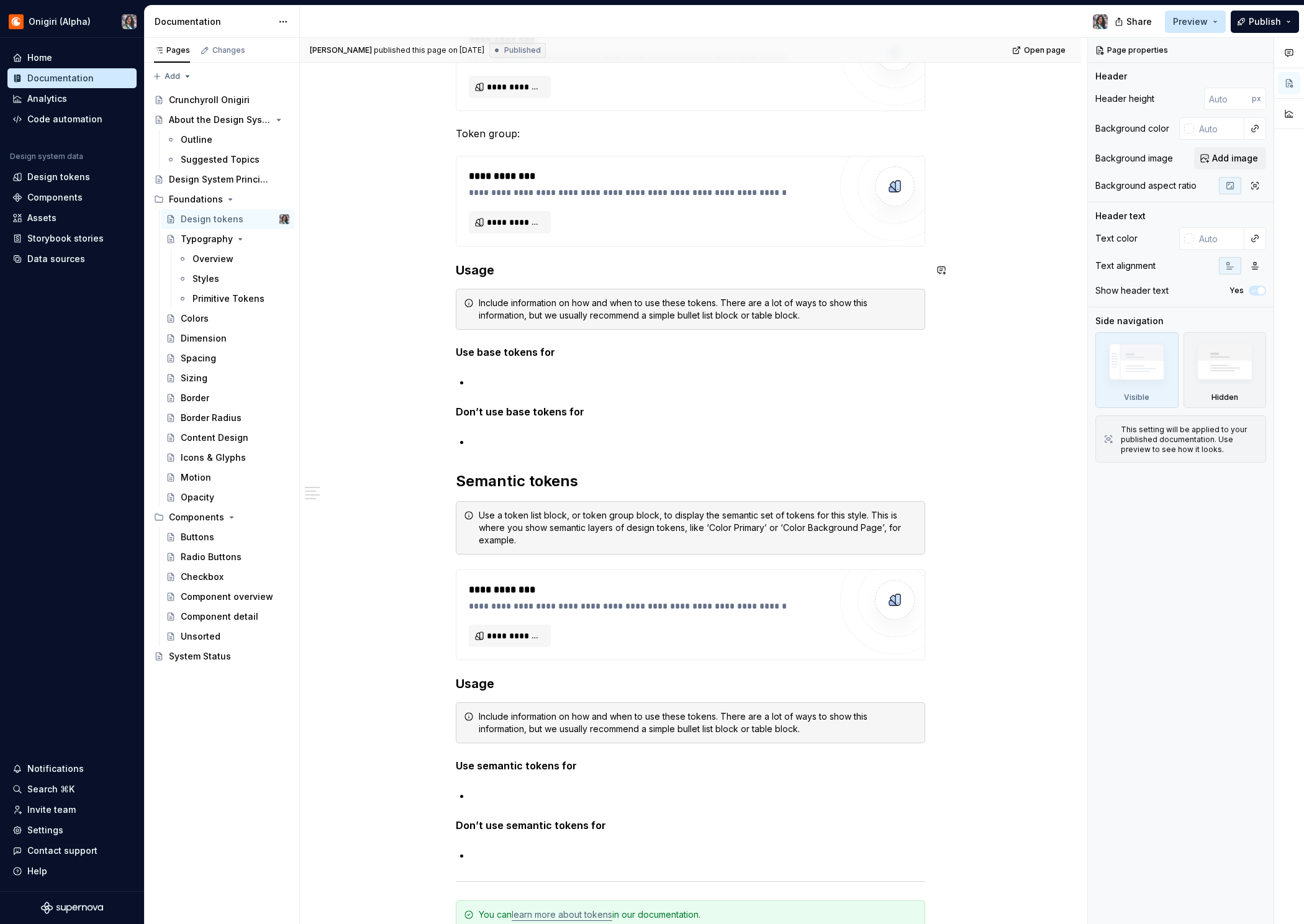
scroll to position [677, 0]
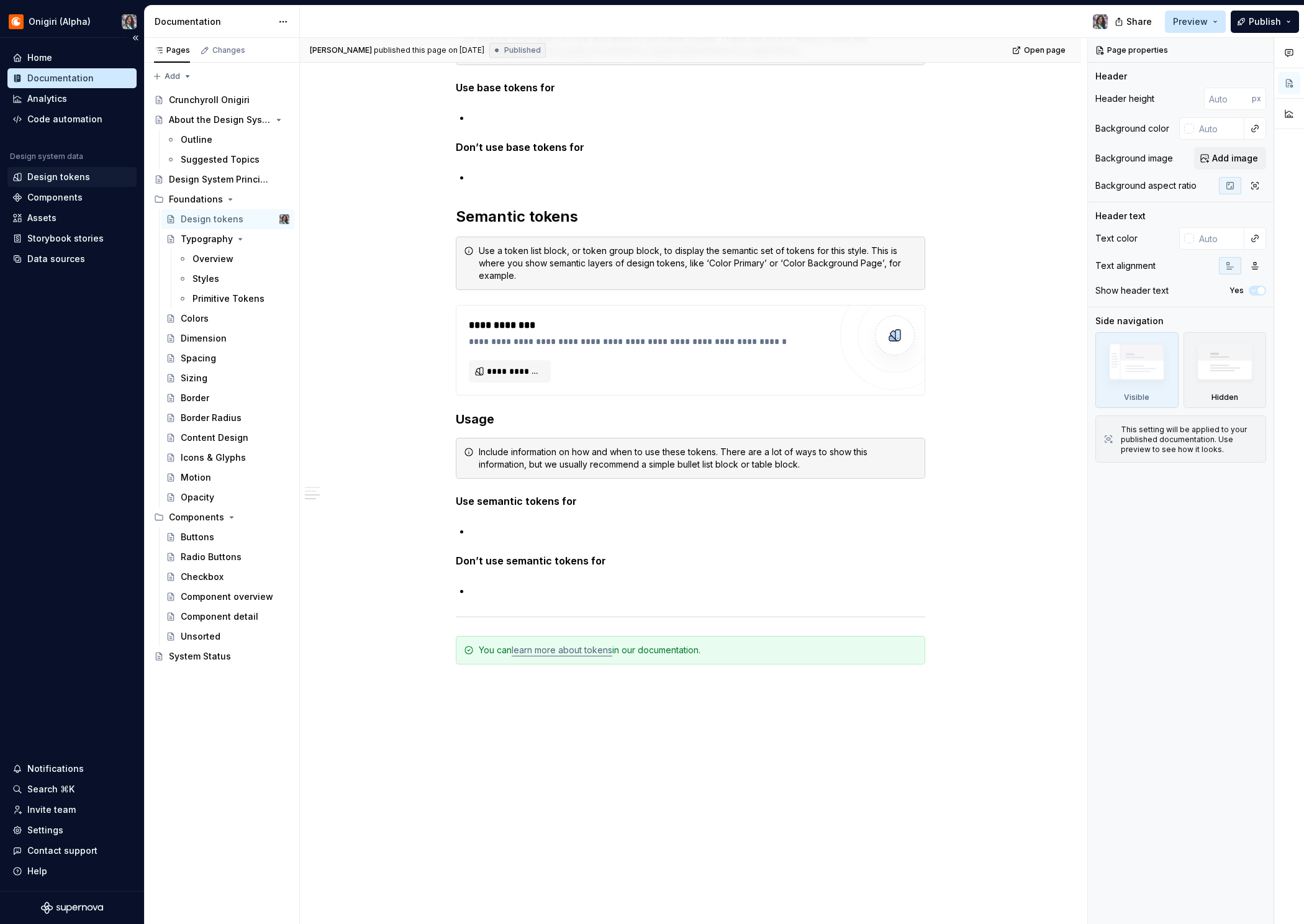
type textarea "*"
click at [65, 180] on div "Design tokens" at bounding box center [58, 177] width 63 height 13
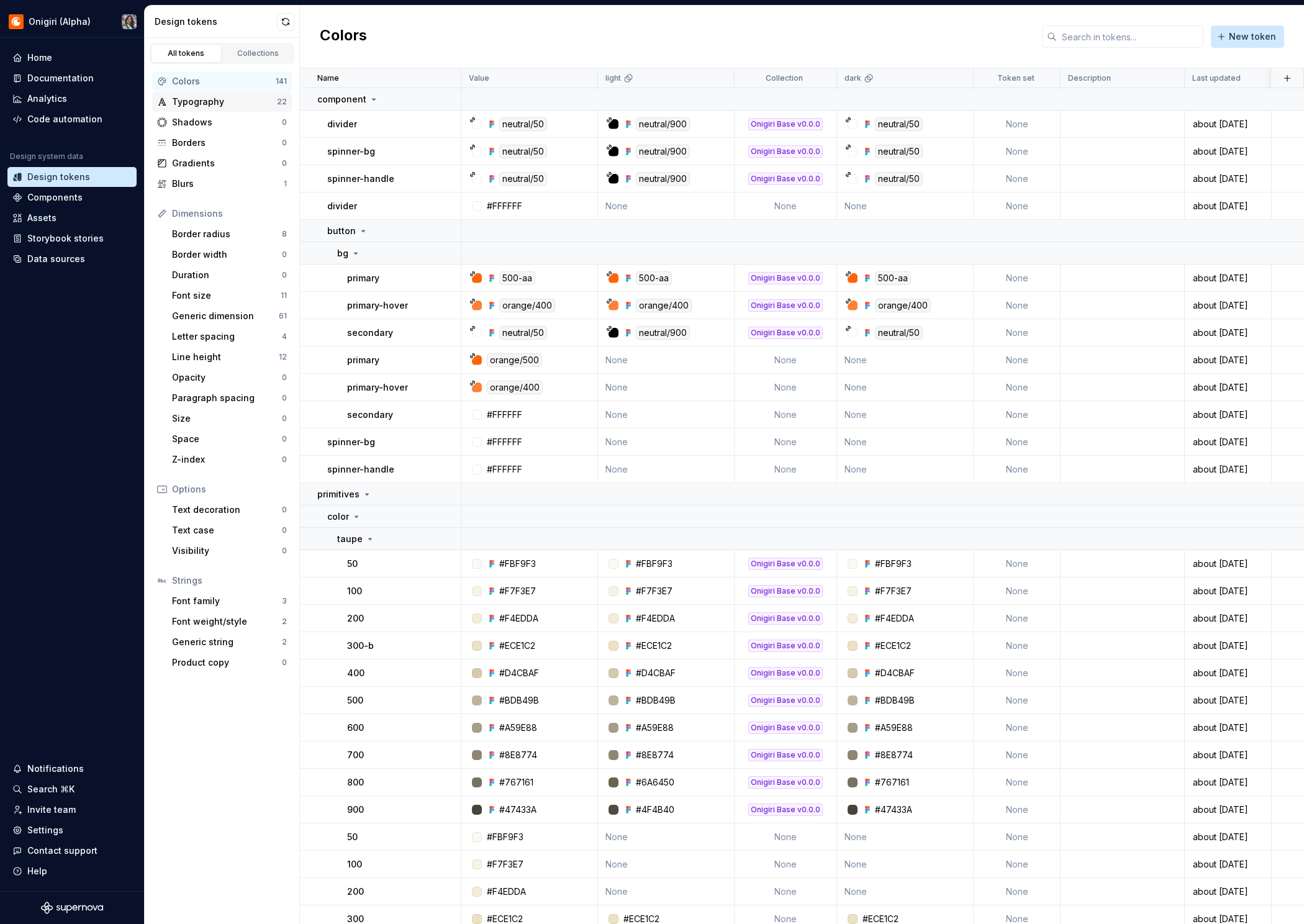
click at [236, 105] on div "Typography" at bounding box center [224, 102] width 105 height 13
